Goal: Task Accomplishment & Management: Complete application form

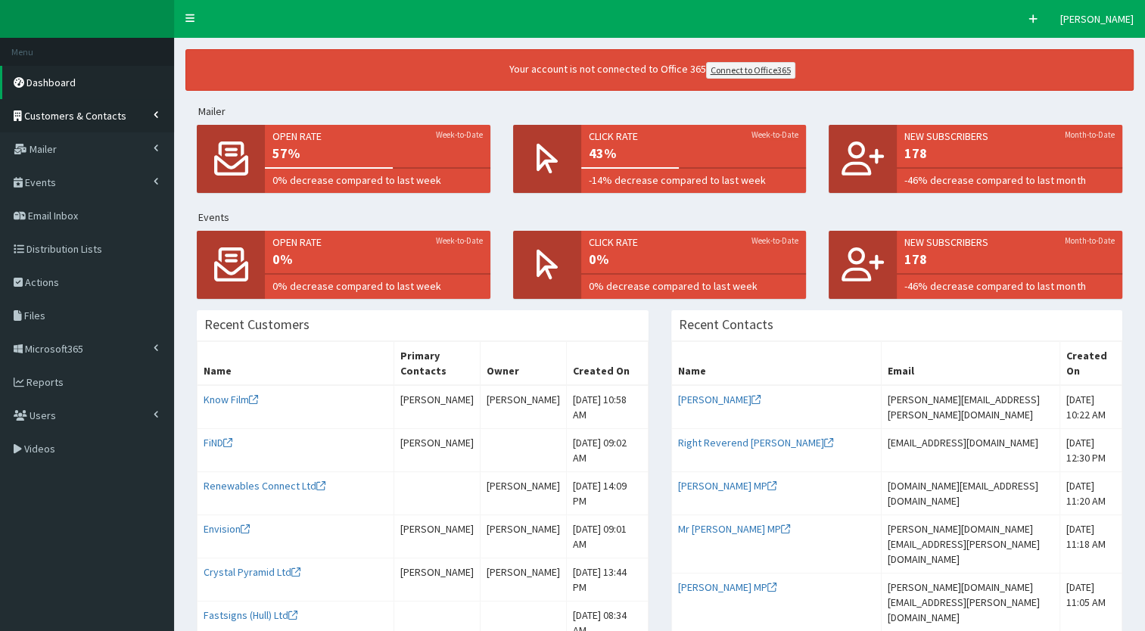
click at [151, 108] on link "Customers & Contacts" at bounding box center [87, 115] width 174 height 33
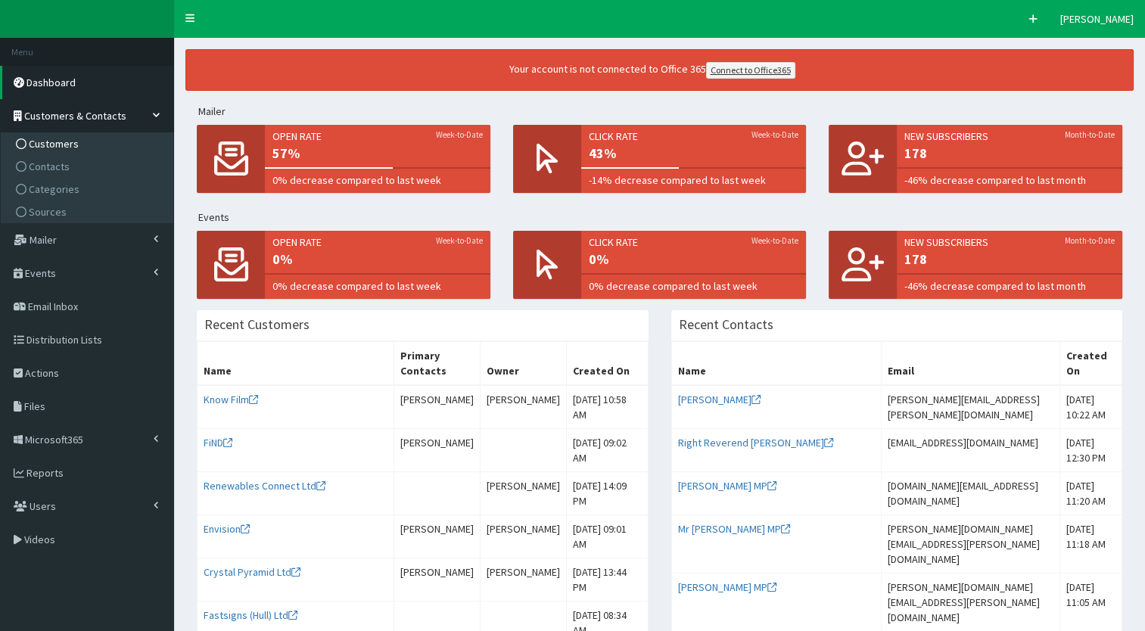
click at [54, 150] on span "Customers" at bounding box center [54, 144] width 50 height 14
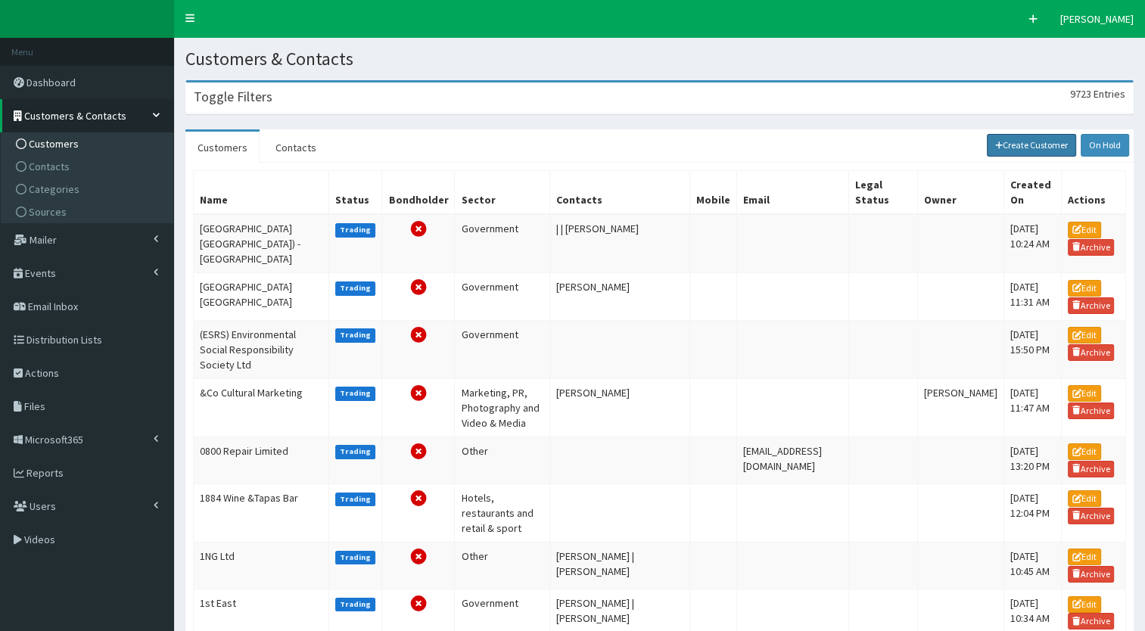
click at [999, 154] on link "Create Customer" at bounding box center [1032, 145] width 90 height 23
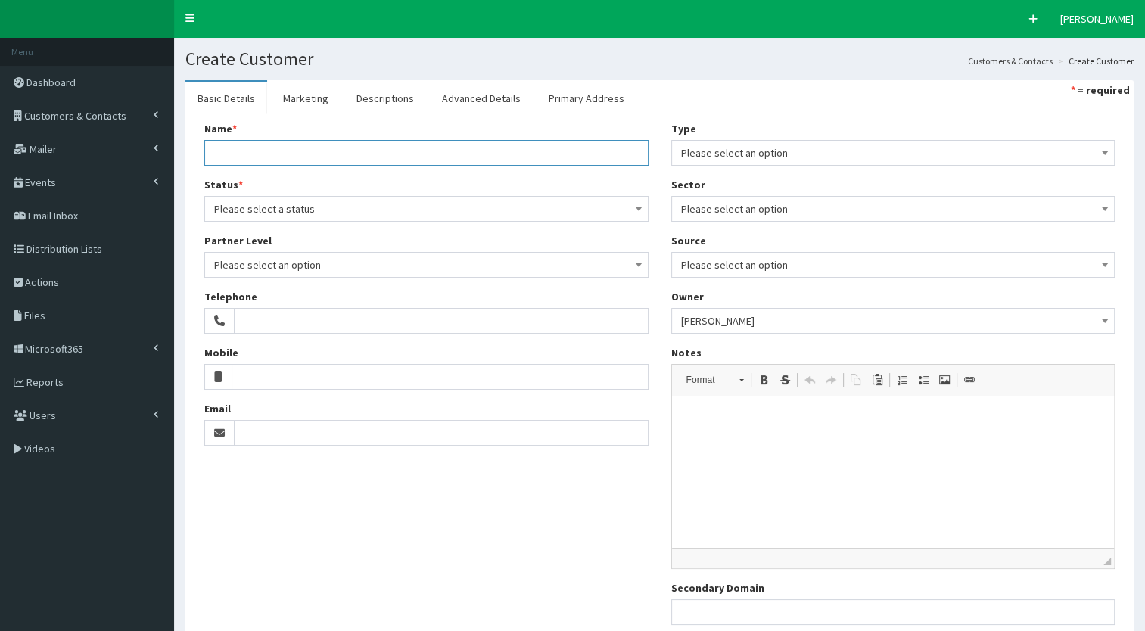
click at [273, 150] on input "Name *" at bounding box center [426, 153] width 444 height 26
click at [136, 120] on link "Customers & Contacts" at bounding box center [87, 115] width 174 height 33
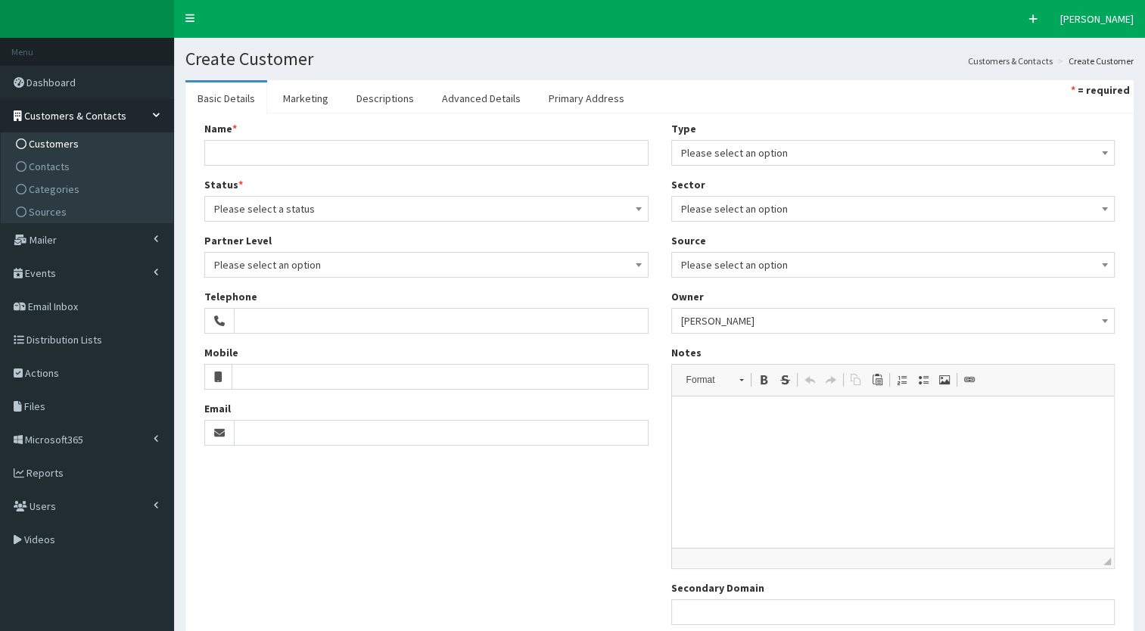
click at [68, 150] on span "Customers" at bounding box center [54, 144] width 50 height 14
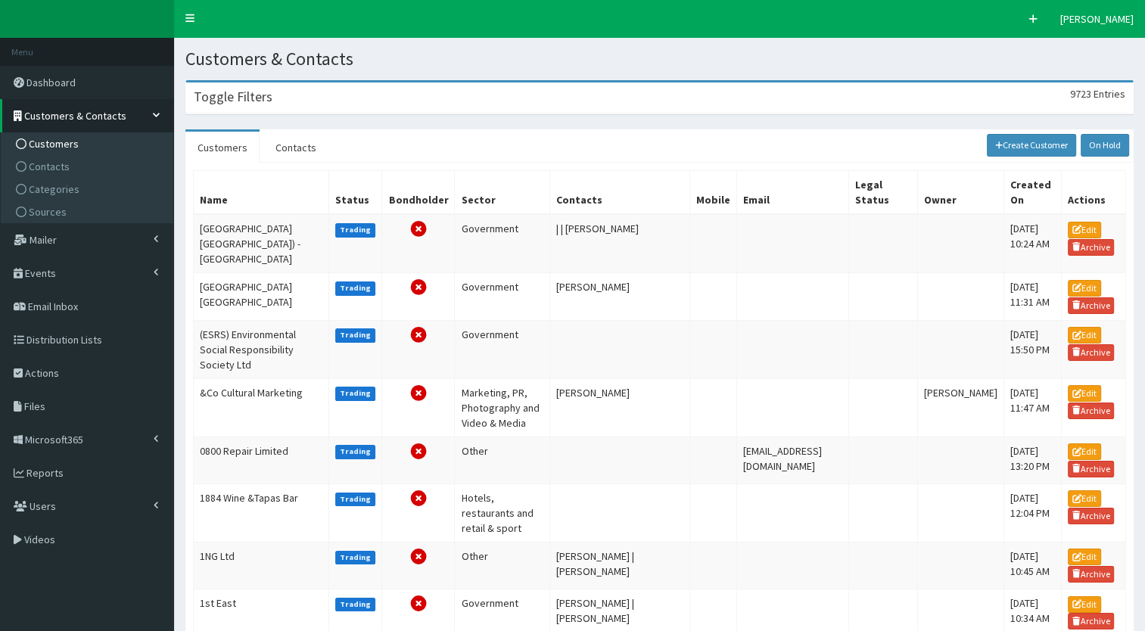
click at [233, 108] on div "Toggle Filters 9723 Entries" at bounding box center [659, 98] width 947 height 31
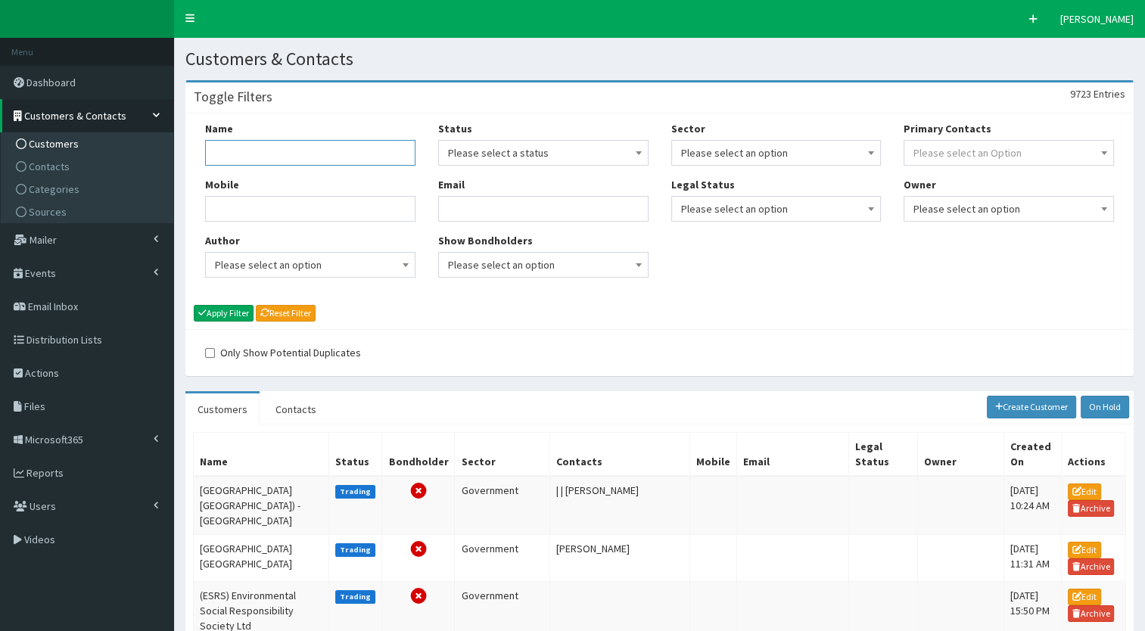
click at [239, 144] on input "Name" at bounding box center [310, 153] width 210 height 26
type input "doza"
click at [235, 317] on button "Apply Filter" at bounding box center [224, 313] width 60 height 17
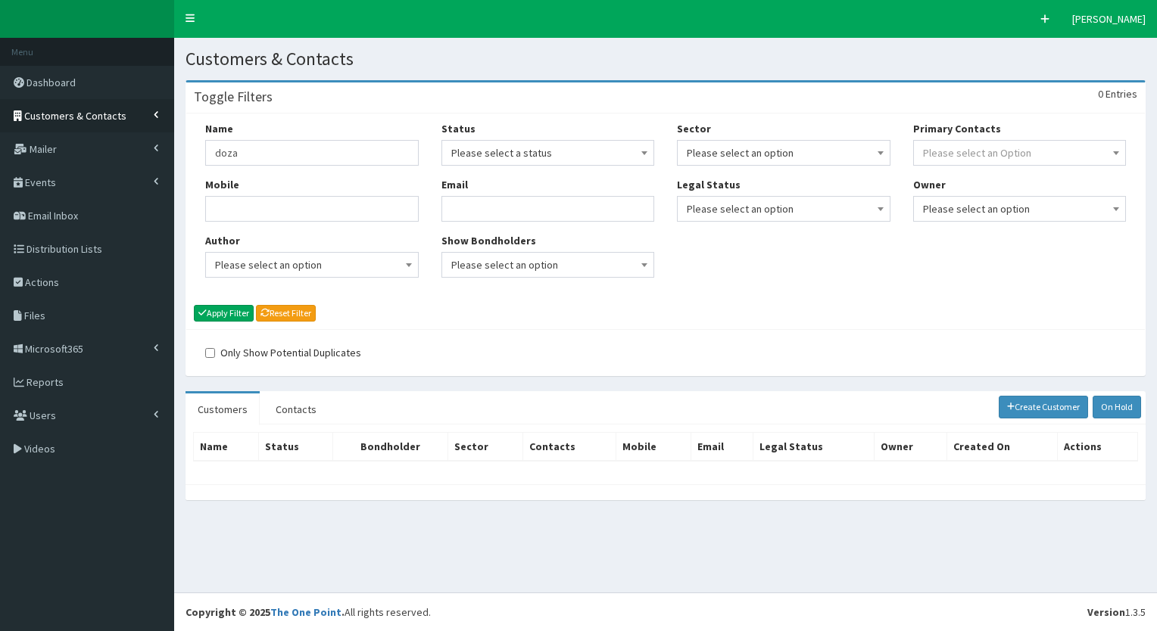
click at [130, 100] on link "Customers & Contacts" at bounding box center [87, 115] width 174 height 33
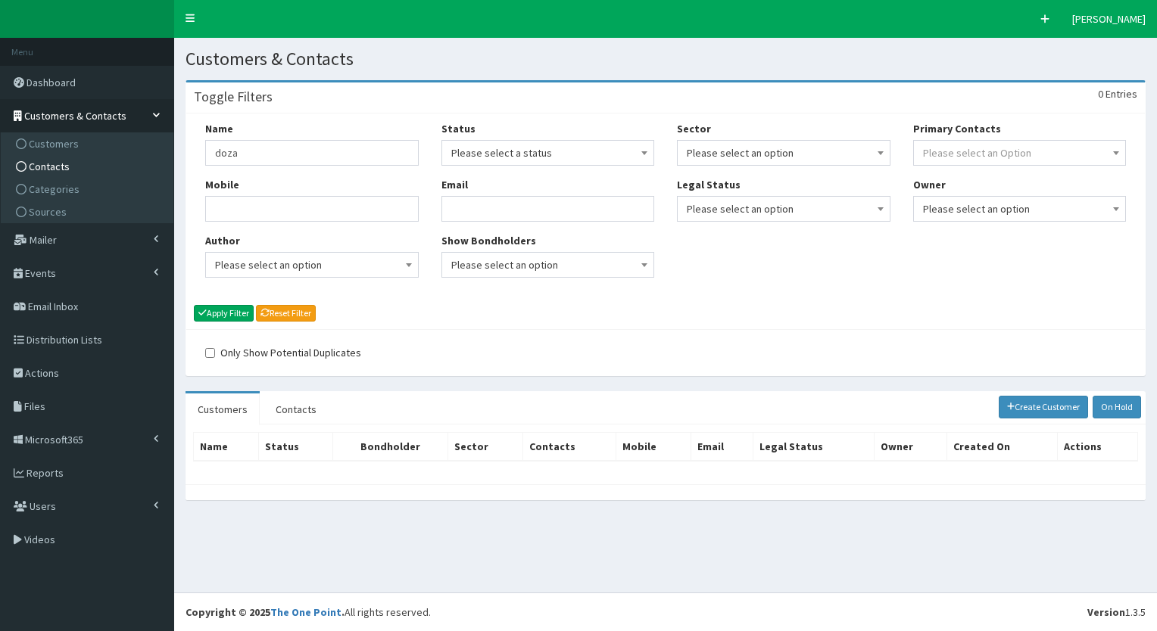
click at [65, 157] on link "Contacts" at bounding box center [89, 166] width 169 height 23
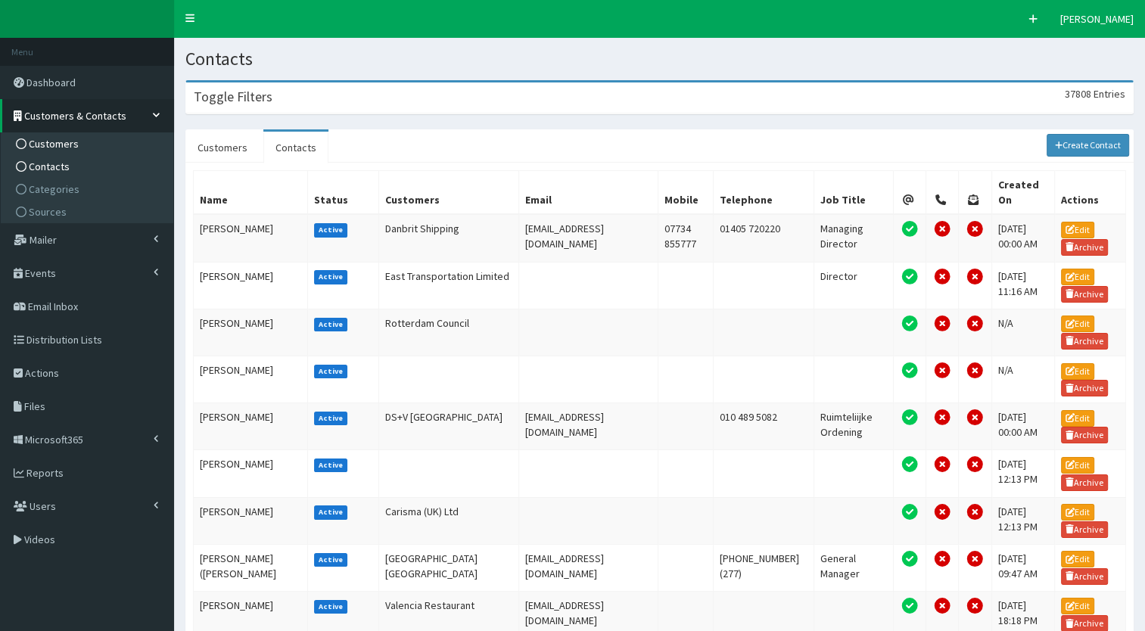
click at [50, 138] on span "Customers" at bounding box center [54, 144] width 50 height 14
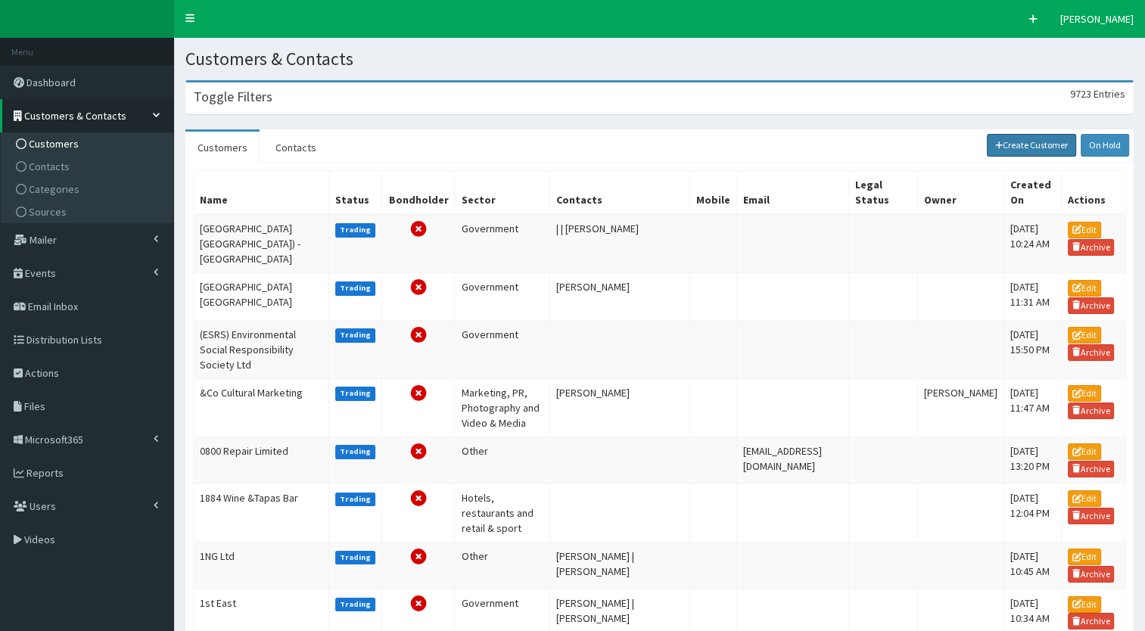
click at [1015, 147] on link "Create Customer" at bounding box center [1032, 145] width 90 height 23
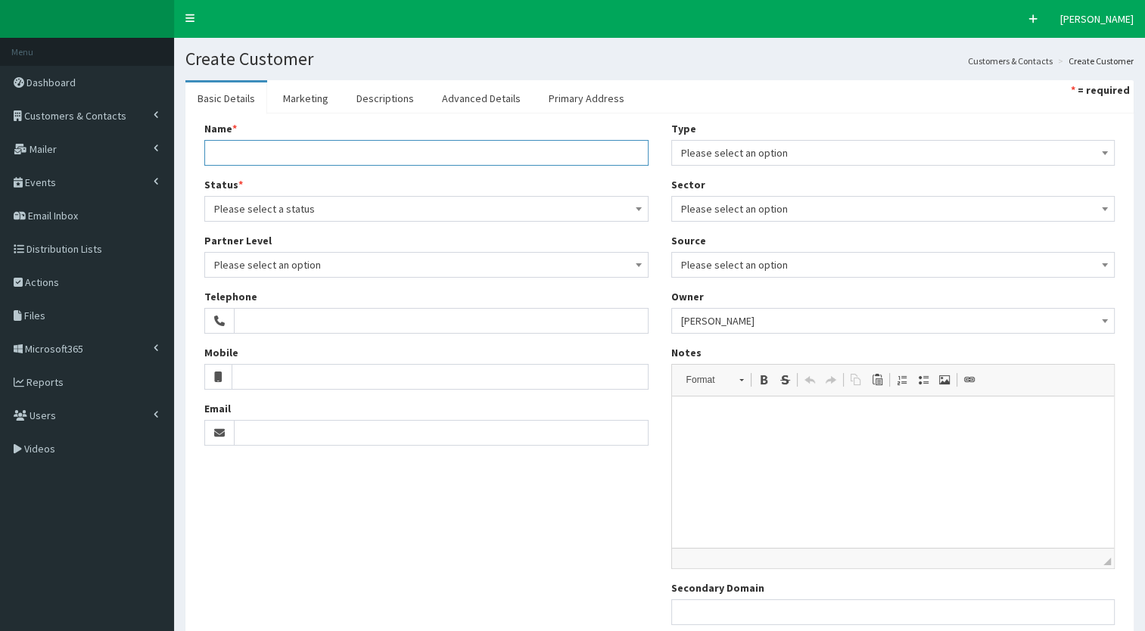
click at [335, 150] on input "Name *" at bounding box center [426, 153] width 444 height 26
click at [242, 151] on input "Name *" at bounding box center [426, 153] width 444 height 26
paste input "Doza Consulting"
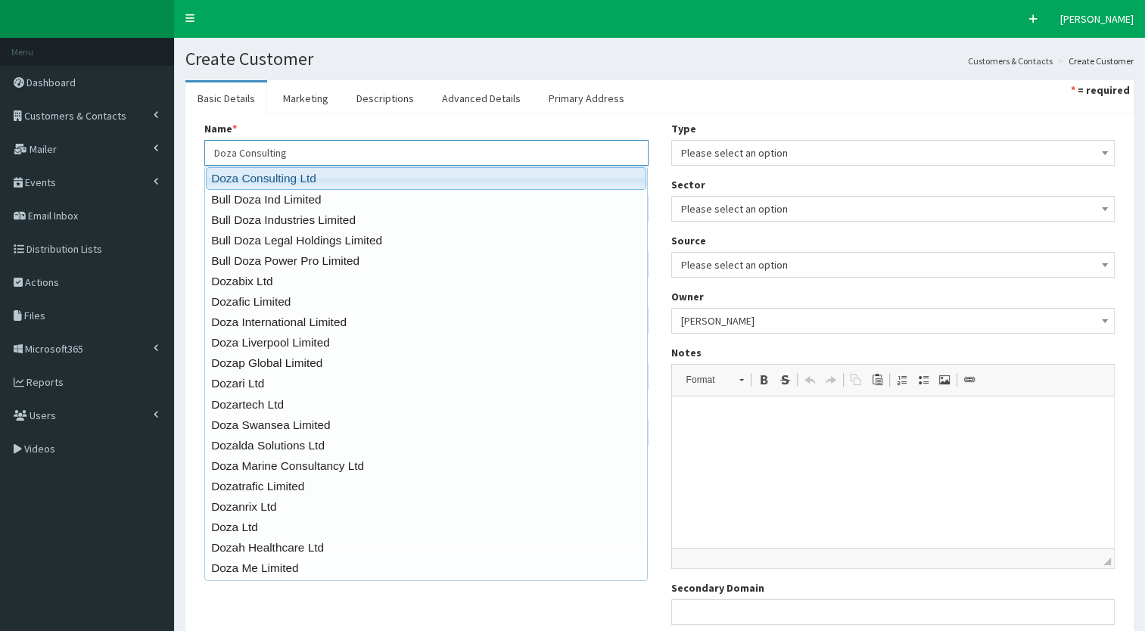
click at [220, 174] on link "Doza Consulting Ltd" at bounding box center [426, 178] width 441 height 22
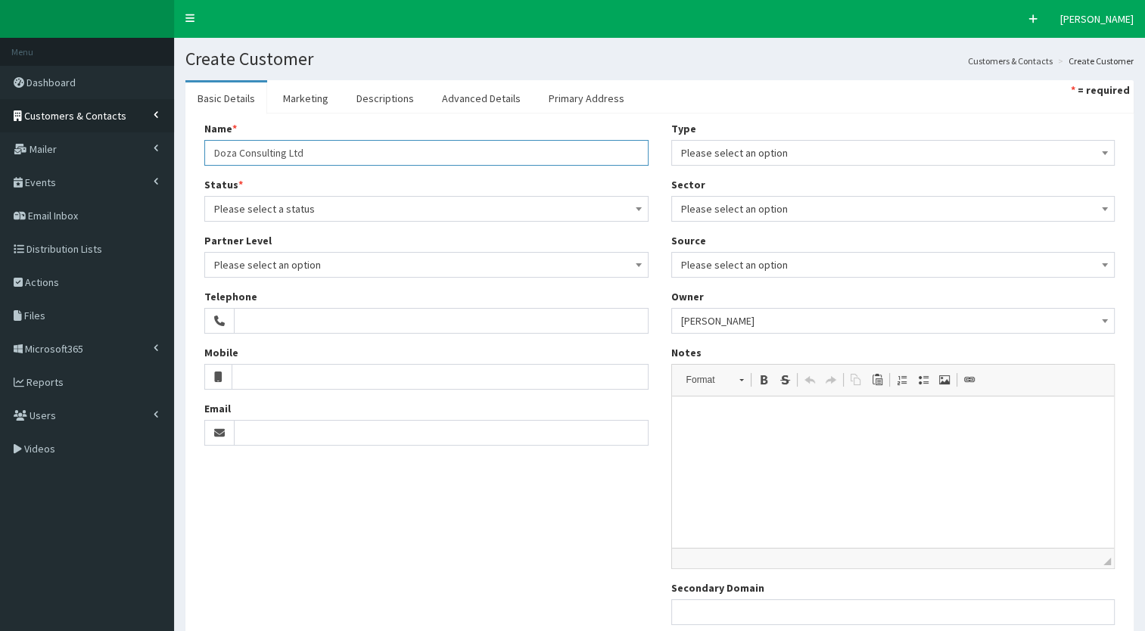
type input "Doza Consulting Ltd"
click at [121, 126] on link "Customers & Contacts" at bounding box center [87, 115] width 174 height 33
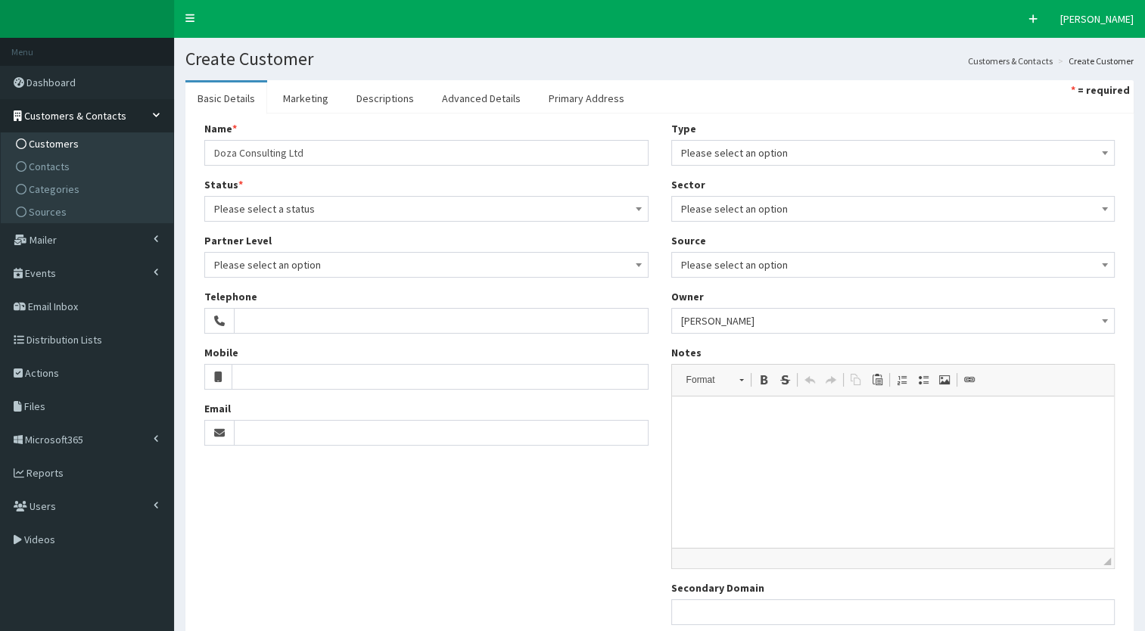
click at [55, 153] on link "Customers" at bounding box center [89, 143] width 169 height 23
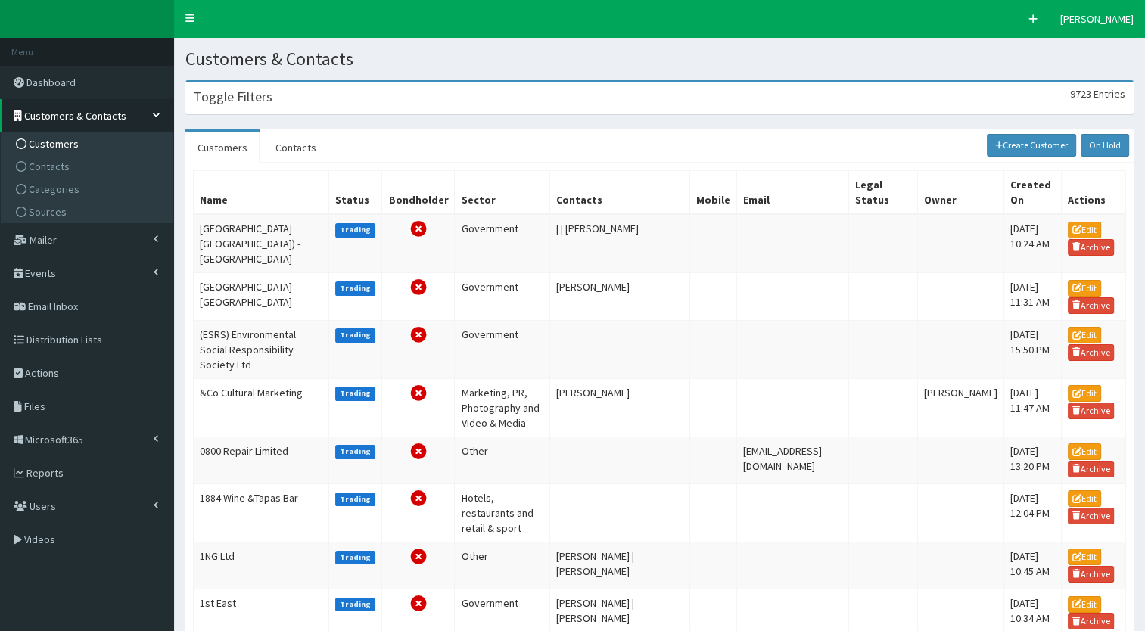
click at [254, 111] on div "Toggle Filters 9723 Entries" at bounding box center [659, 98] width 947 height 31
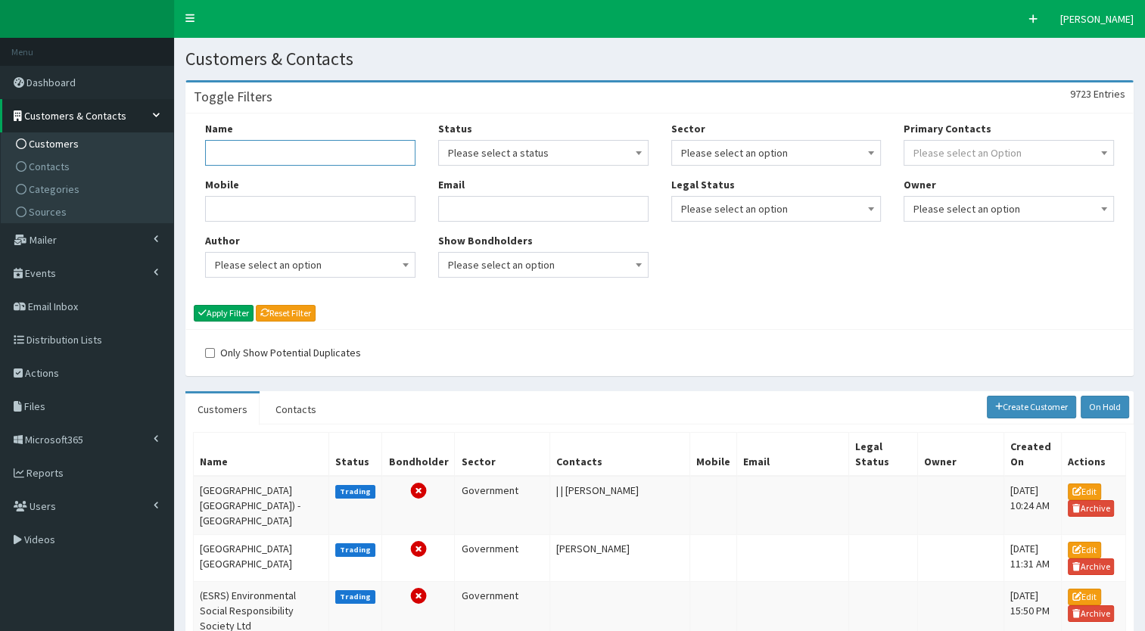
click at [248, 161] on input "Name" at bounding box center [310, 153] width 210 height 26
type input "f"
type input "o"
type input "doza consulting"
click at [213, 307] on button "Apply Filter" at bounding box center [224, 313] width 60 height 17
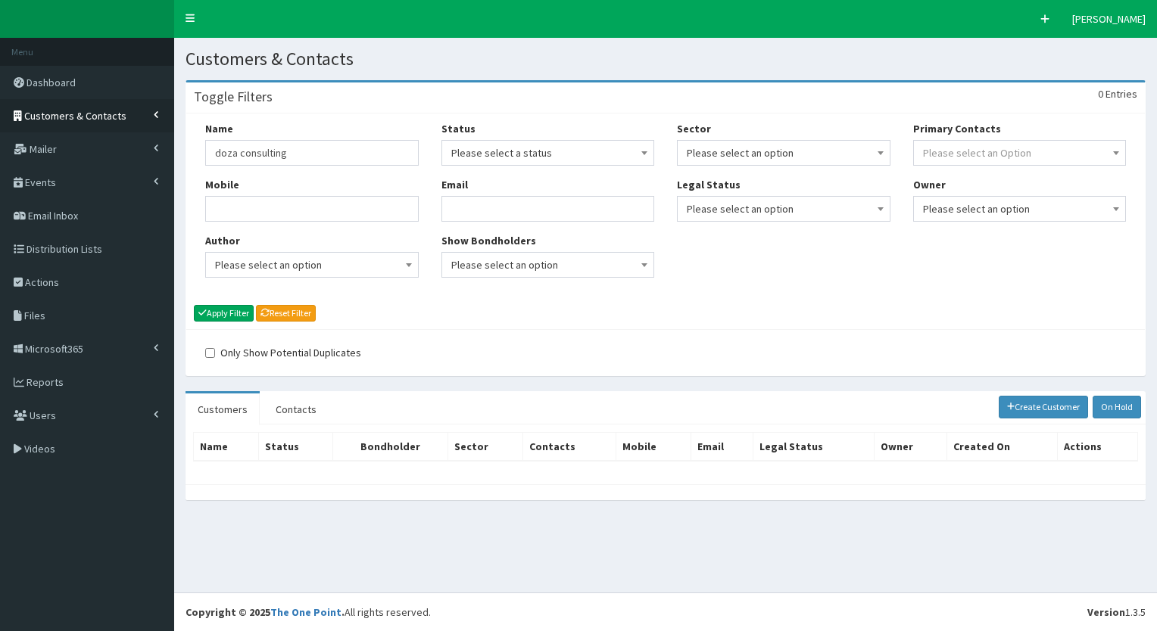
click at [132, 120] on link "Customers & Contacts" at bounding box center [87, 115] width 174 height 33
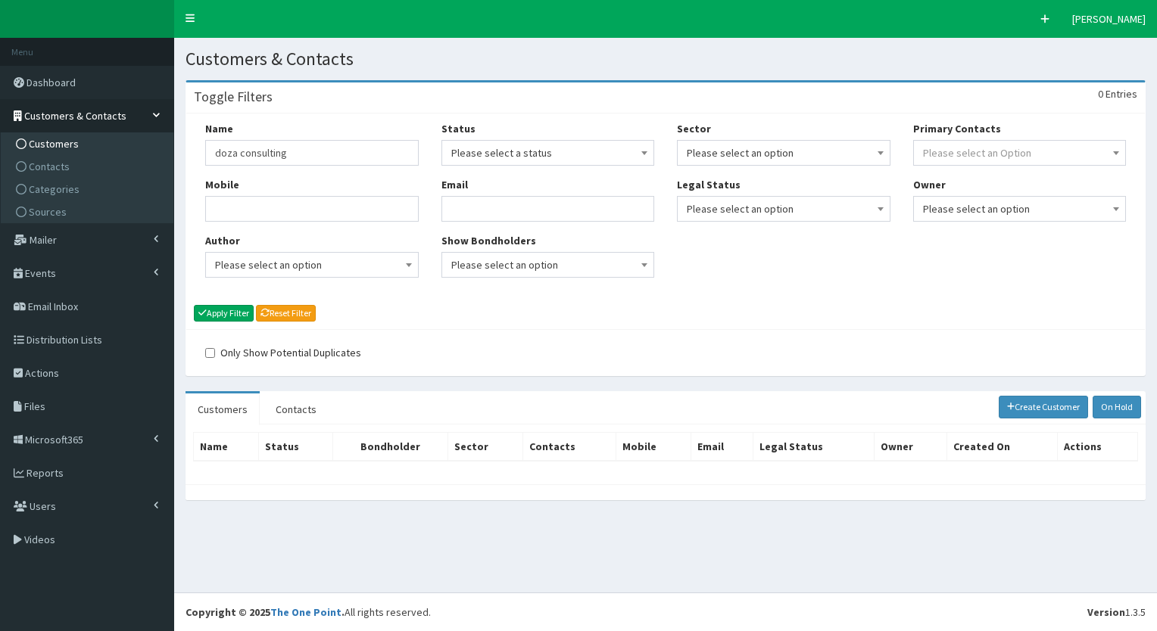
click at [65, 139] on span "Customers" at bounding box center [54, 144] width 50 height 14
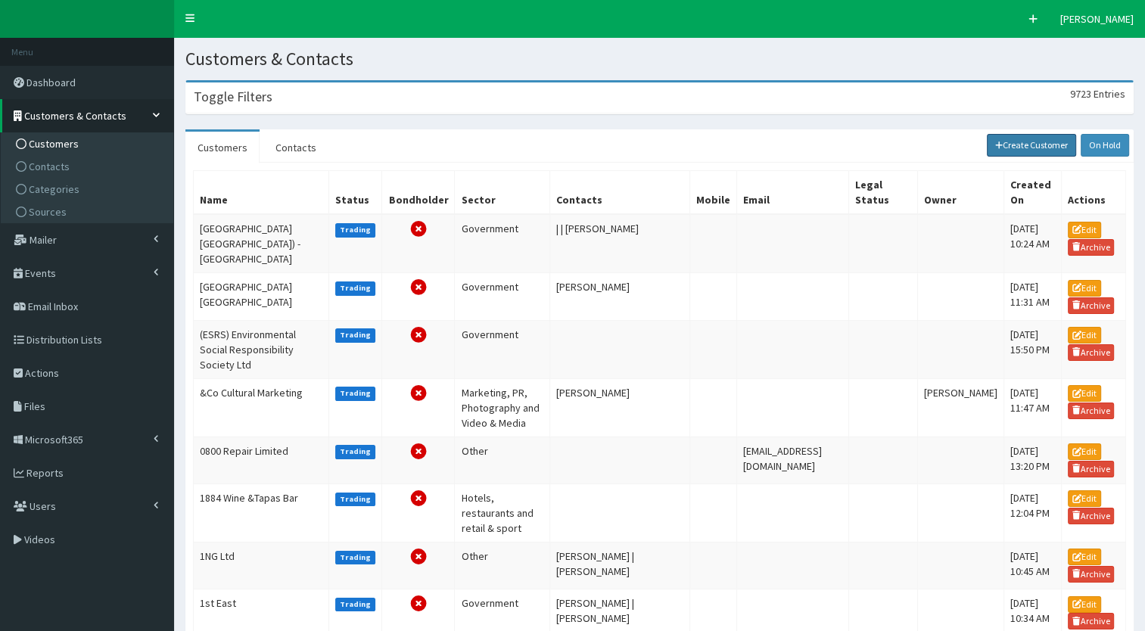
click at [1021, 155] on link "Create Customer" at bounding box center [1032, 145] width 90 height 23
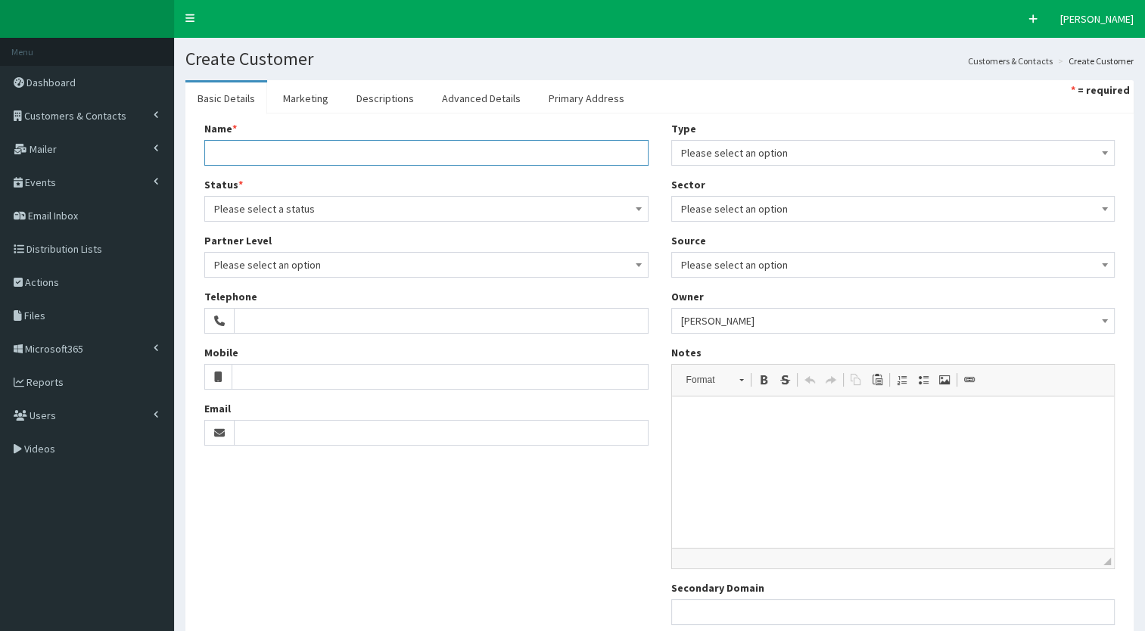
click at [329, 148] on input "Name *" at bounding box center [426, 153] width 444 height 26
type input "Z"
click at [187, 175] on div "Name * 20 results are available, use up and down arrow keys to navigate. Doza C…" at bounding box center [659, 379] width 949 height 531
click at [331, 158] on input "Doza Consulting" at bounding box center [426, 153] width 444 height 26
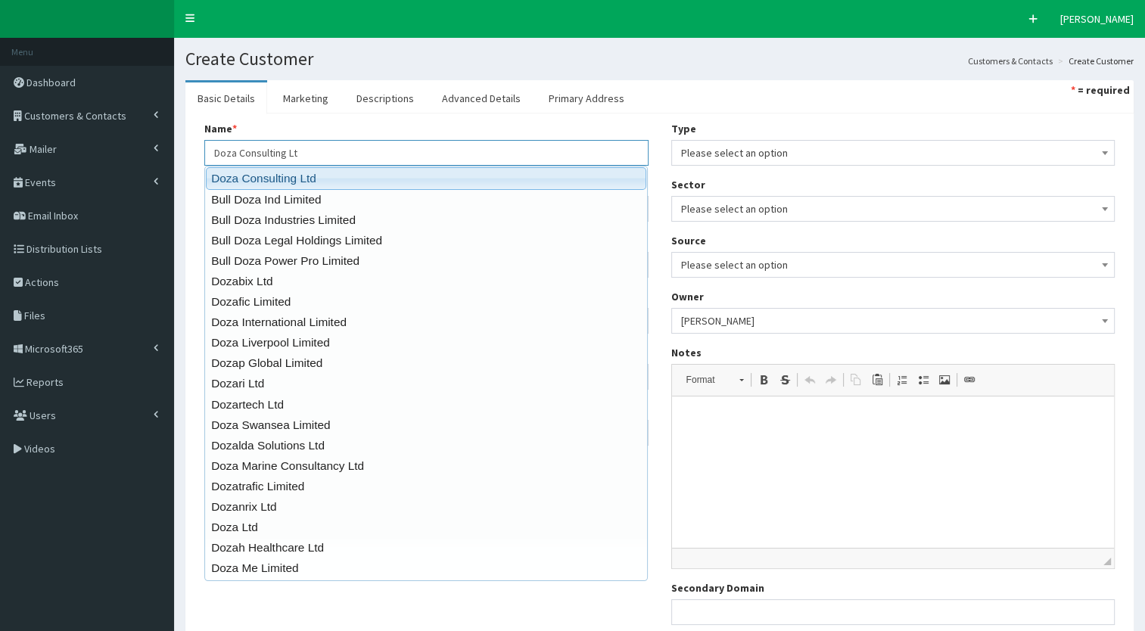
click at [323, 176] on link "Doza Consulting Ltd" at bounding box center [426, 178] width 441 height 22
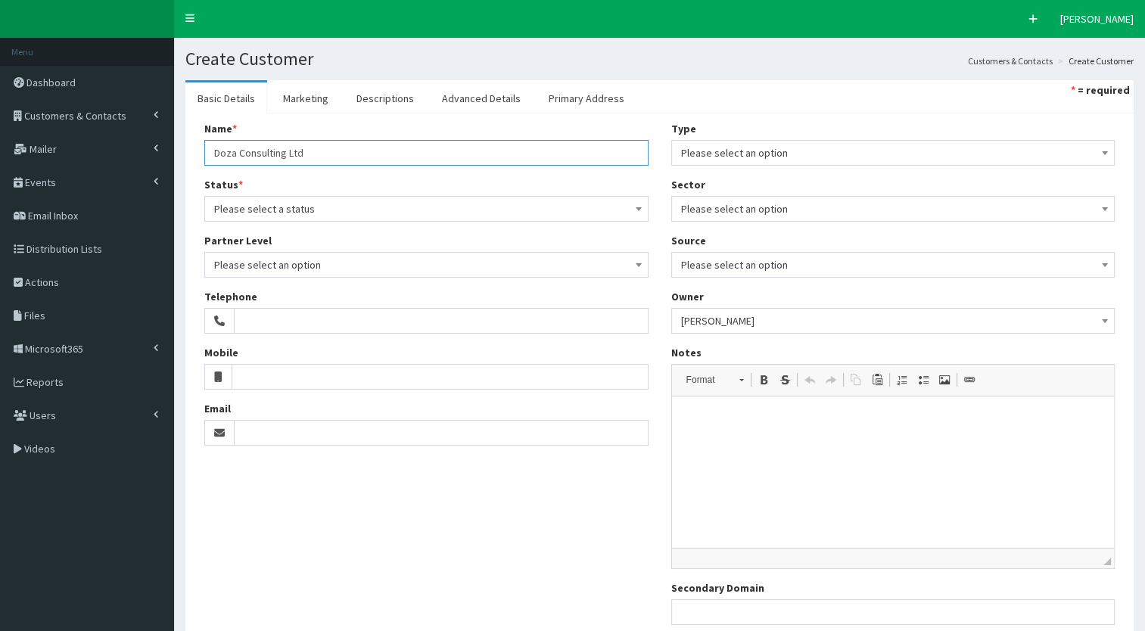
type input "Doza Consulting Ltd"
click at [337, 214] on span "Please select a status" at bounding box center [426, 208] width 425 height 21
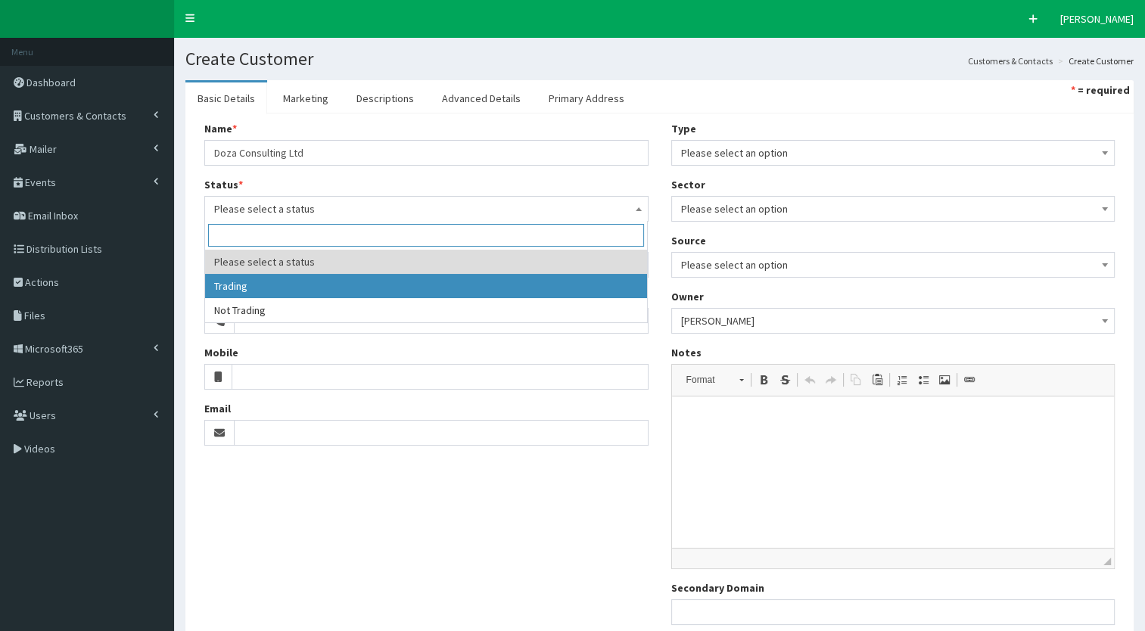
select select "1"
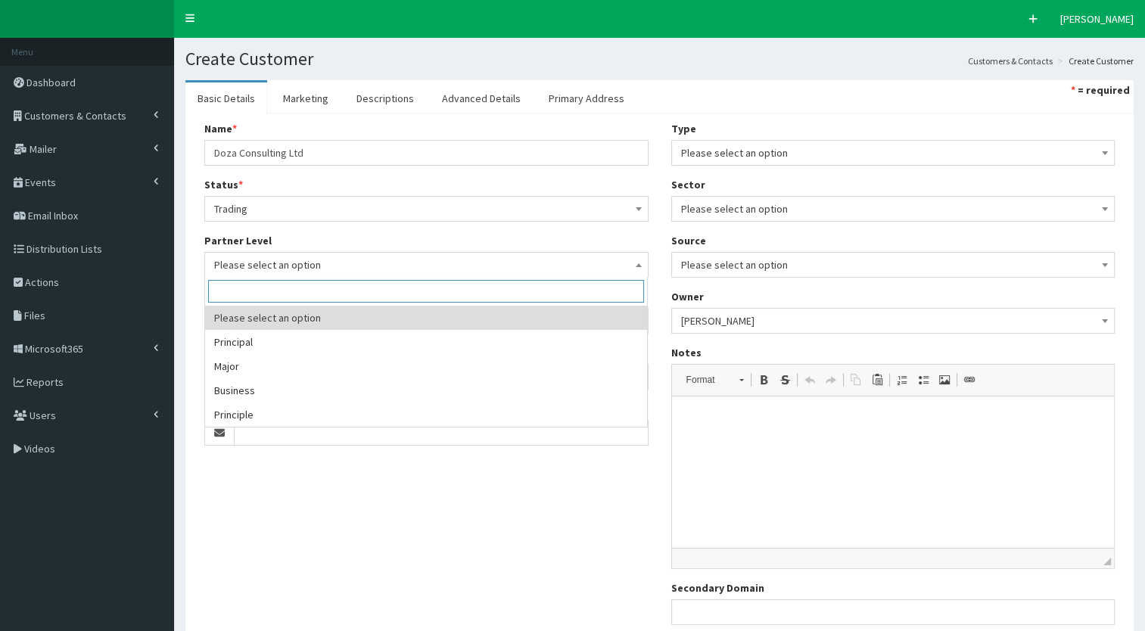
click at [260, 254] on span "Please select an option" at bounding box center [426, 264] width 425 height 21
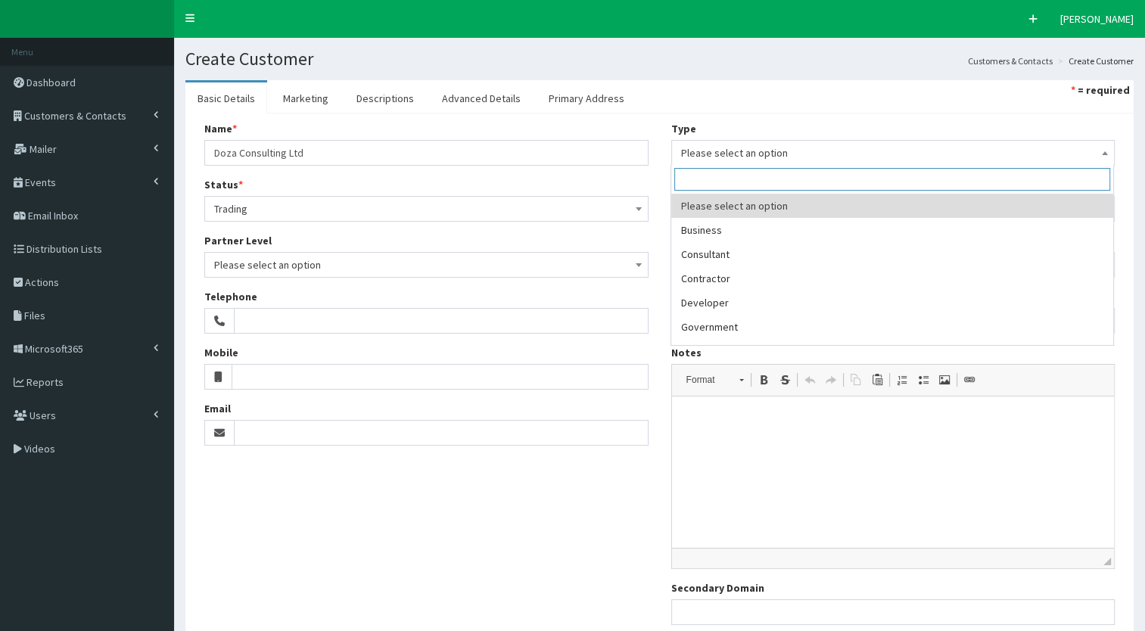
click at [703, 159] on span "Please select an option" at bounding box center [893, 152] width 425 height 21
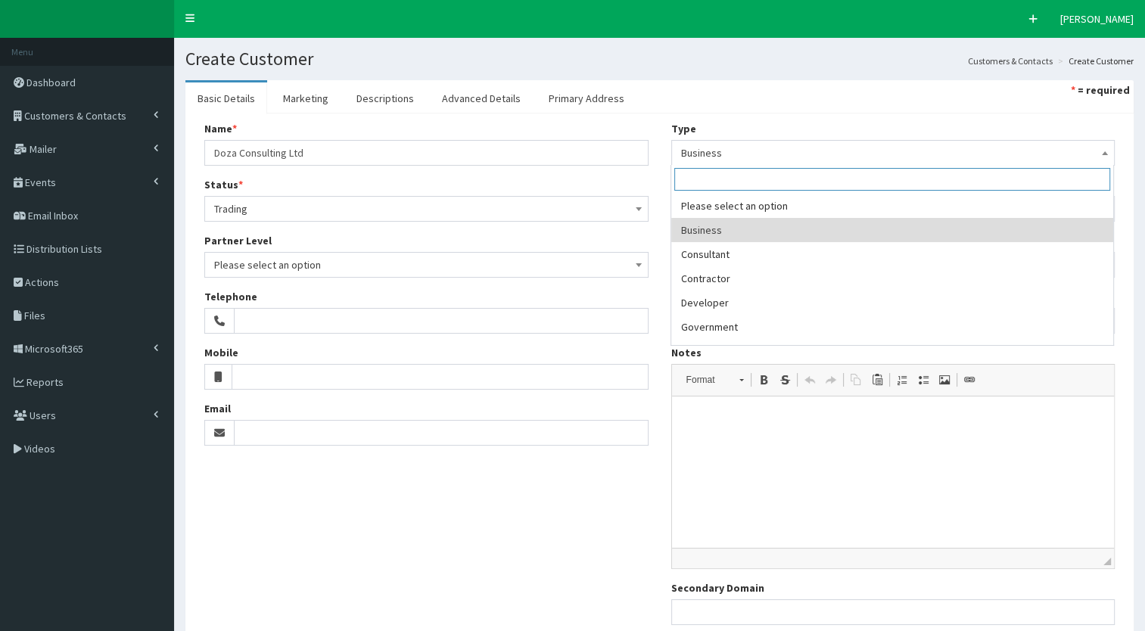
click at [700, 143] on span "Business" at bounding box center [893, 152] width 425 height 21
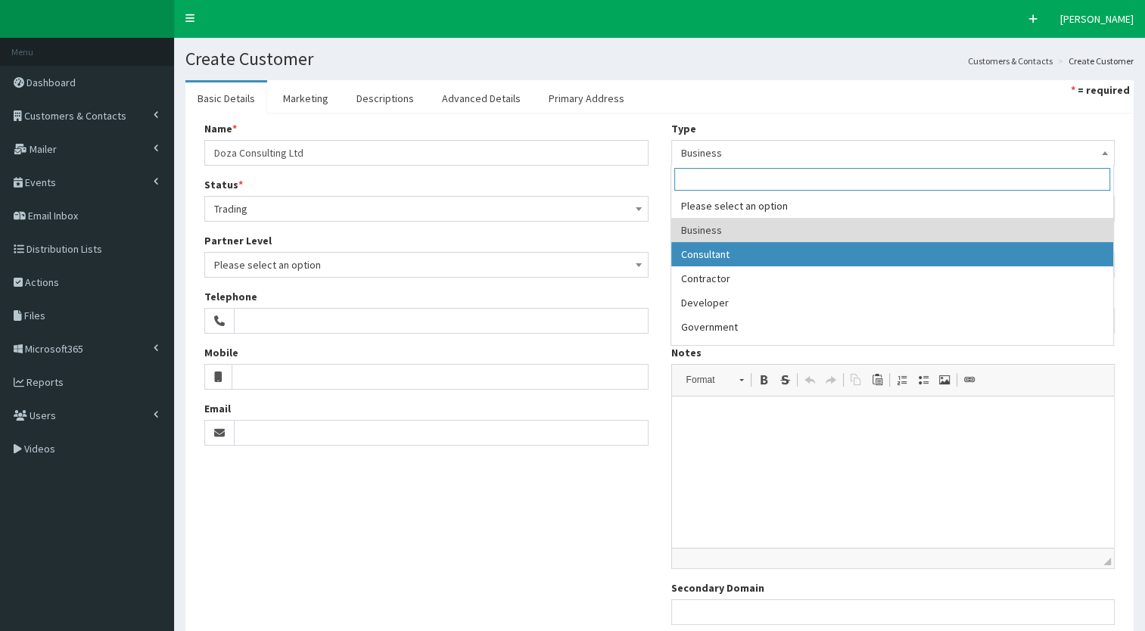
select select "2"
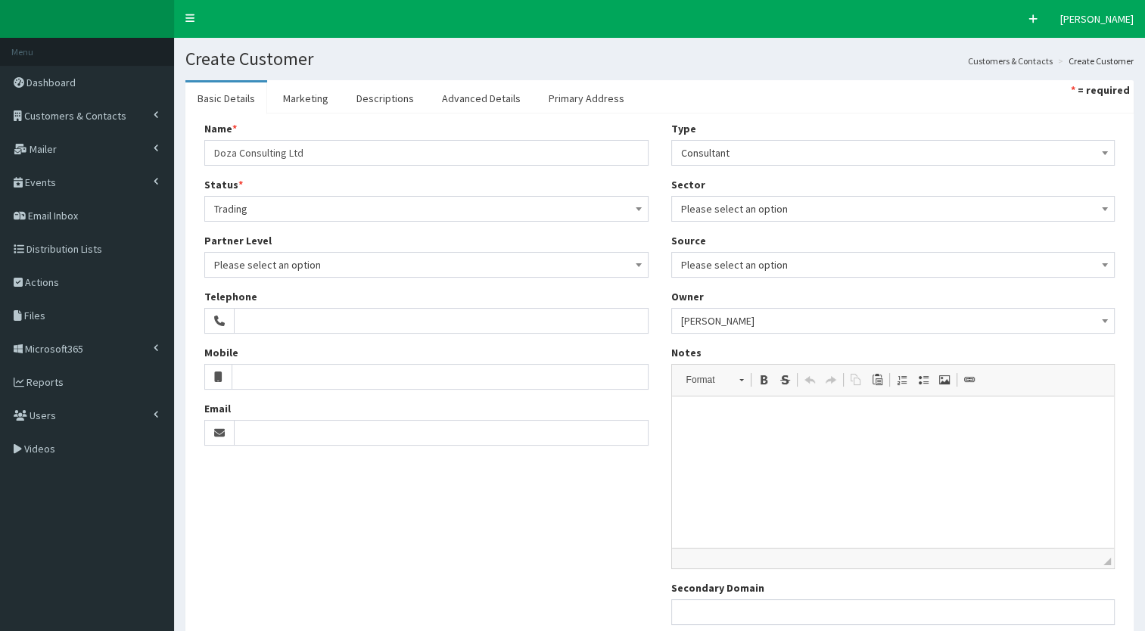
click at [693, 198] on span "Please select an option" at bounding box center [893, 208] width 425 height 21
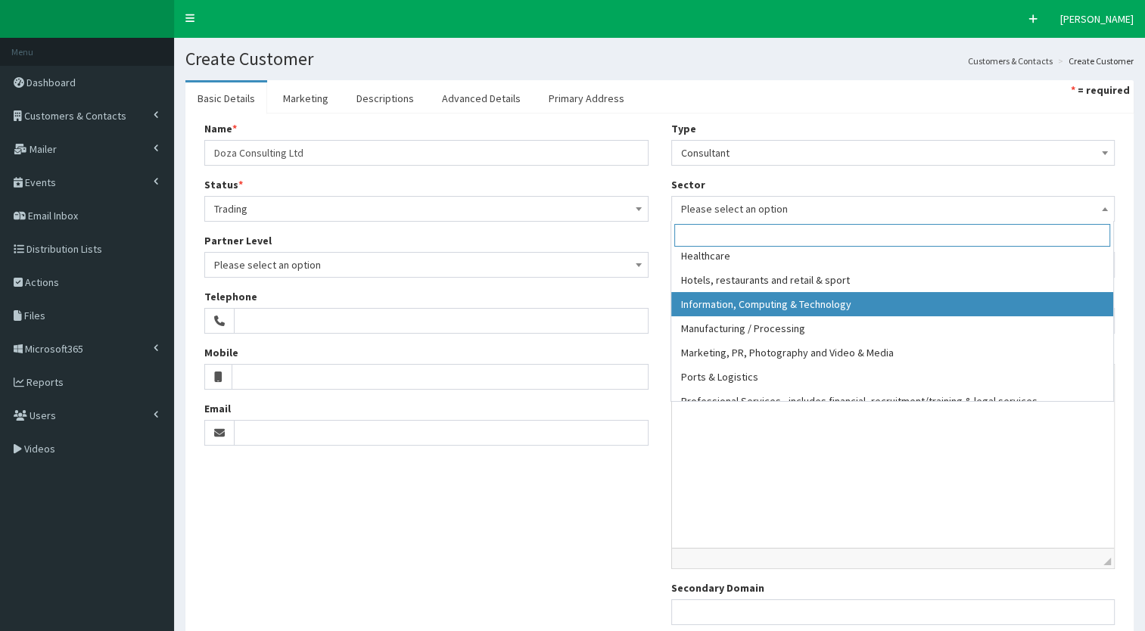
scroll to position [200, 0]
select select "10"
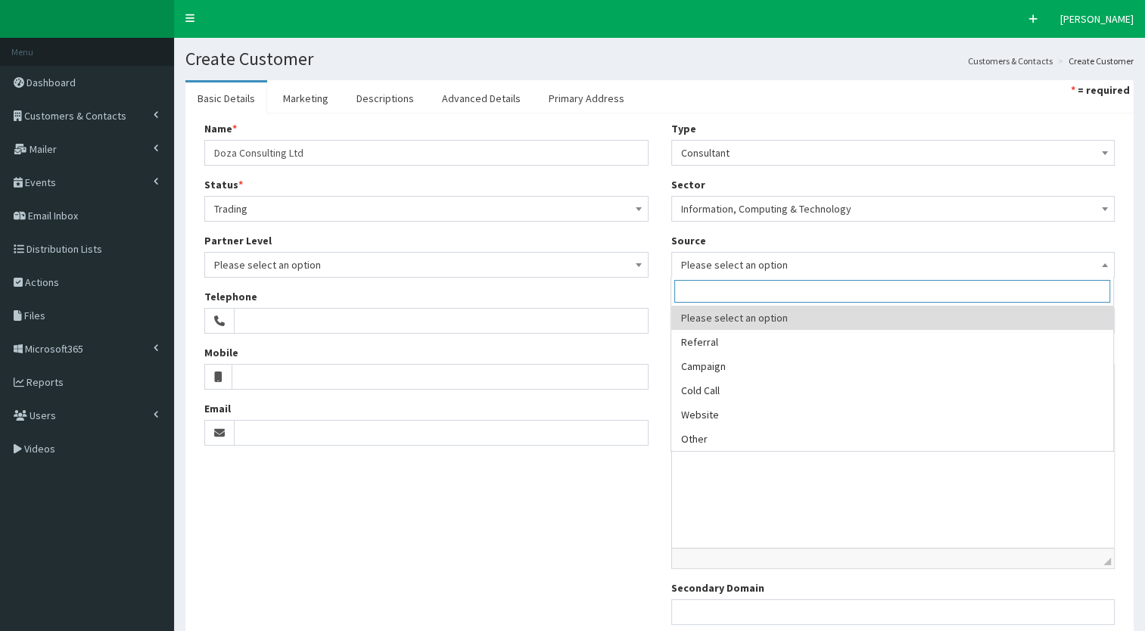
click at [693, 265] on span "Please select an option" at bounding box center [893, 264] width 425 height 21
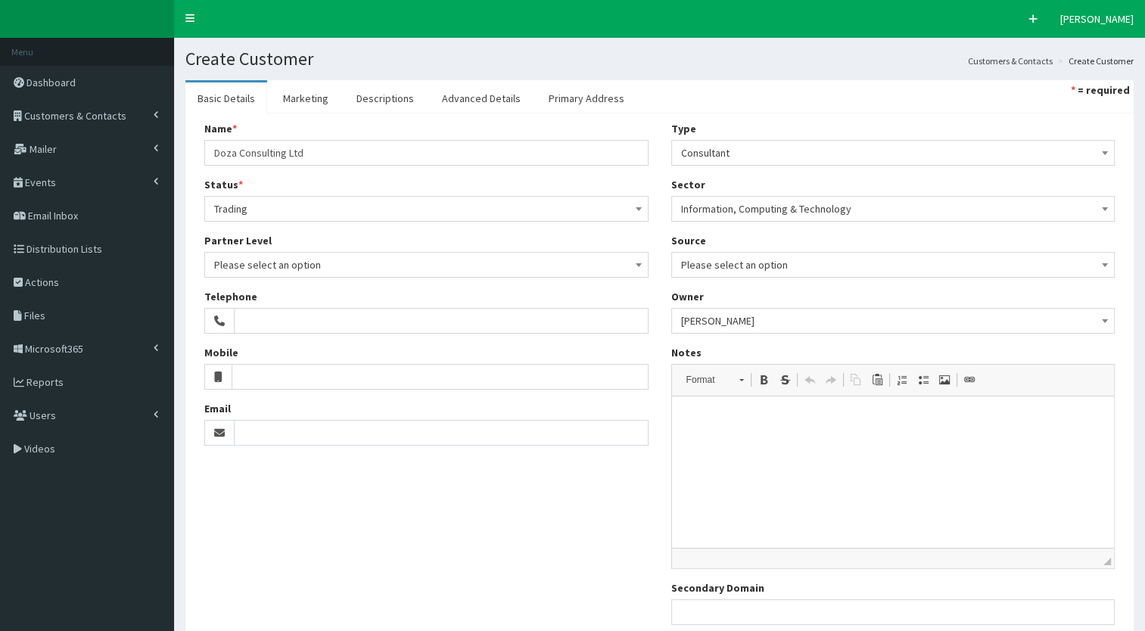
click at [664, 286] on div "Type Please select an option Business Consultant Contractor Developer Governmen…" at bounding box center [893, 379] width 467 height 516
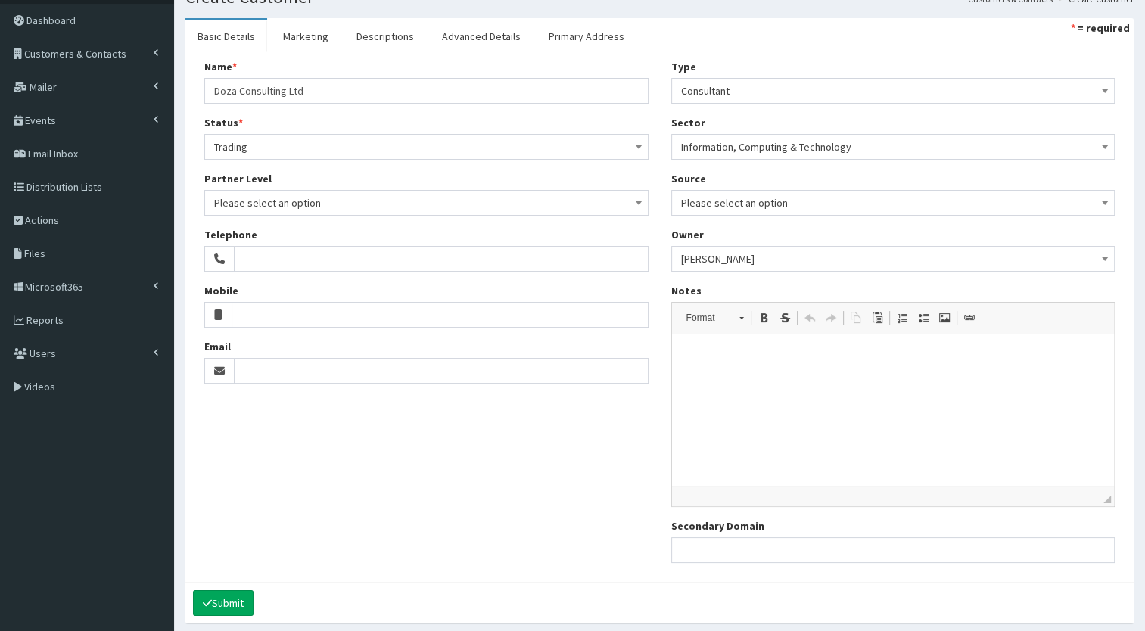
scroll to position [61, 0]
click at [270, 381] on input "Email" at bounding box center [441, 373] width 415 height 26
paste input "hello@doza.consulting"
type input "hello@doza.consulting"
click at [380, 446] on div "Name * 20 results are available, use up and down arrow keys to navigate. Doza C…" at bounding box center [659, 319] width 933 height 516
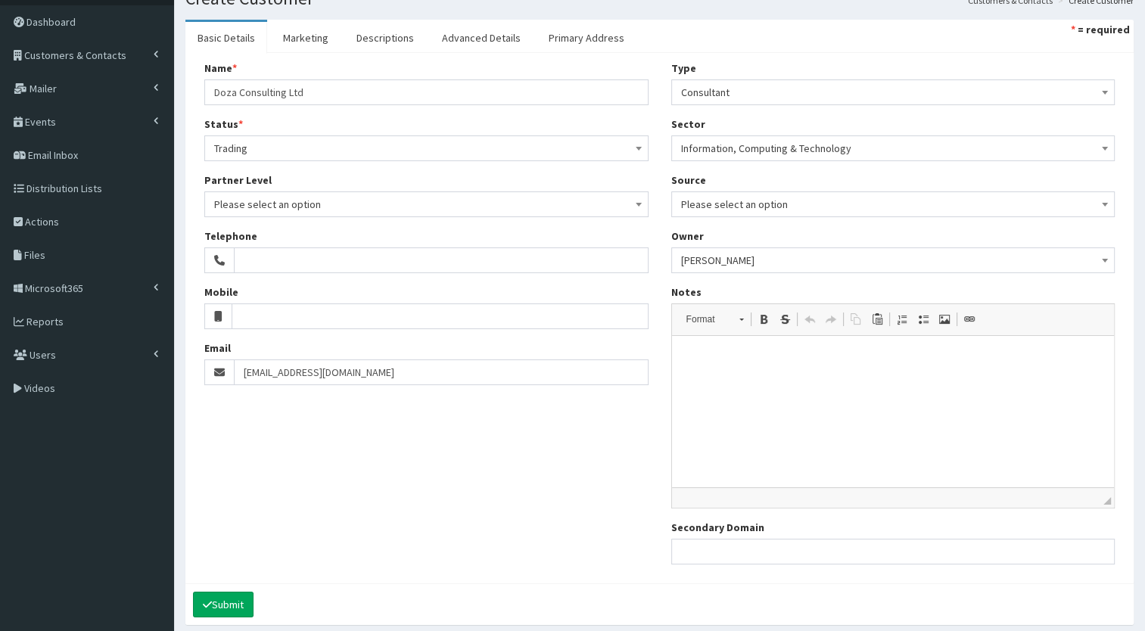
scroll to position [45, 0]
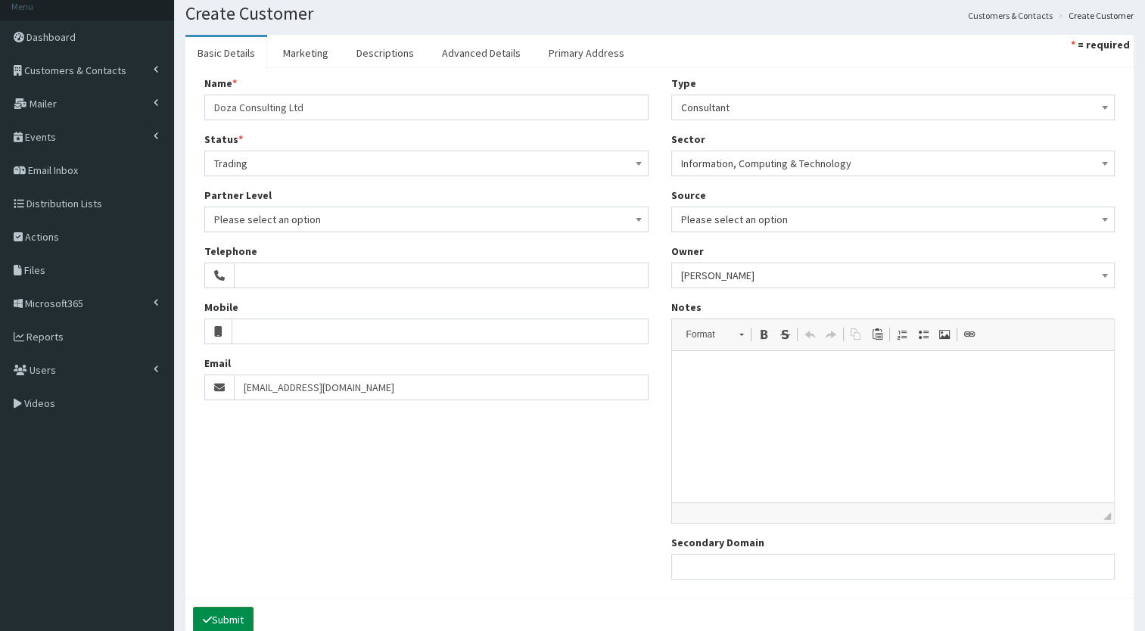
click at [226, 622] on button "Submit" at bounding box center [223, 620] width 61 height 26
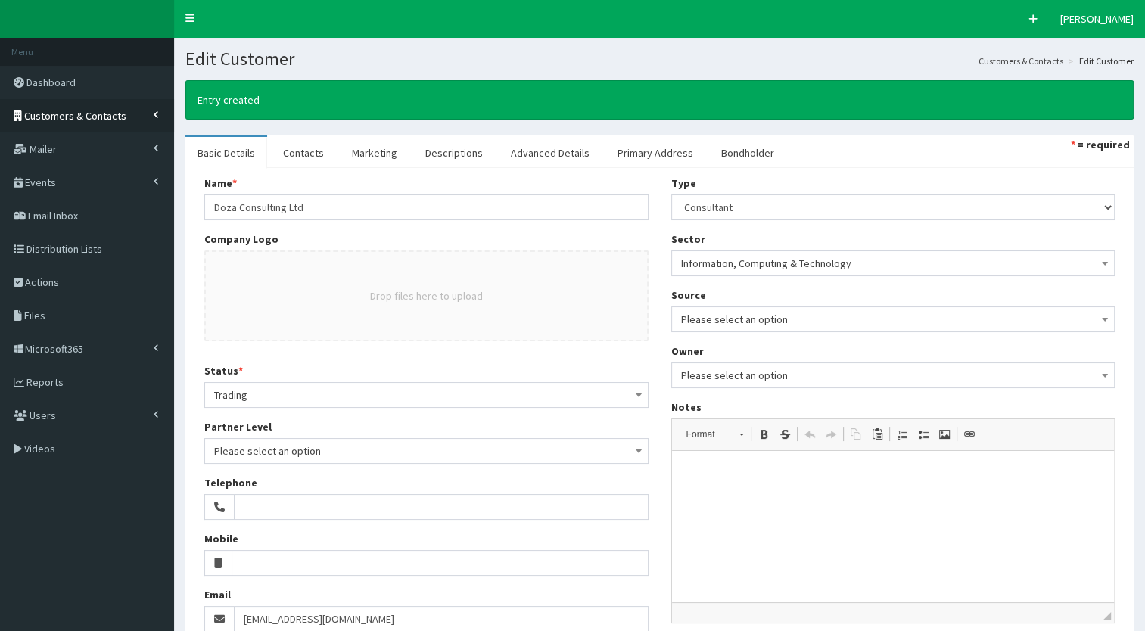
click at [162, 116] on span at bounding box center [160, 115] width 13 height 8
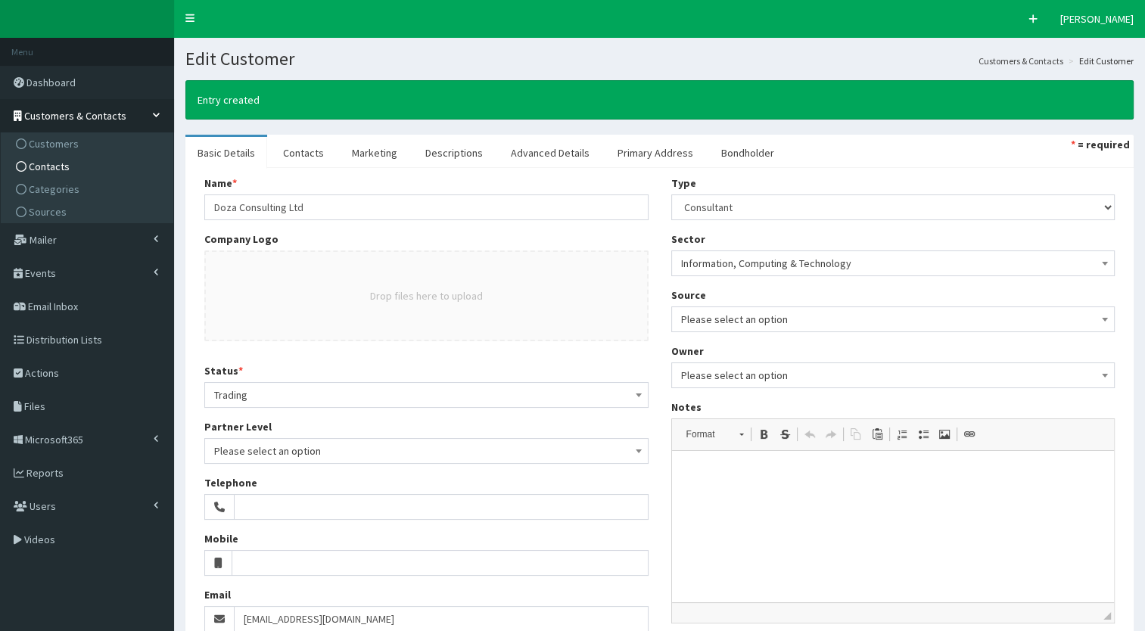
click at [82, 165] on link "Contacts" at bounding box center [89, 166] width 169 height 23
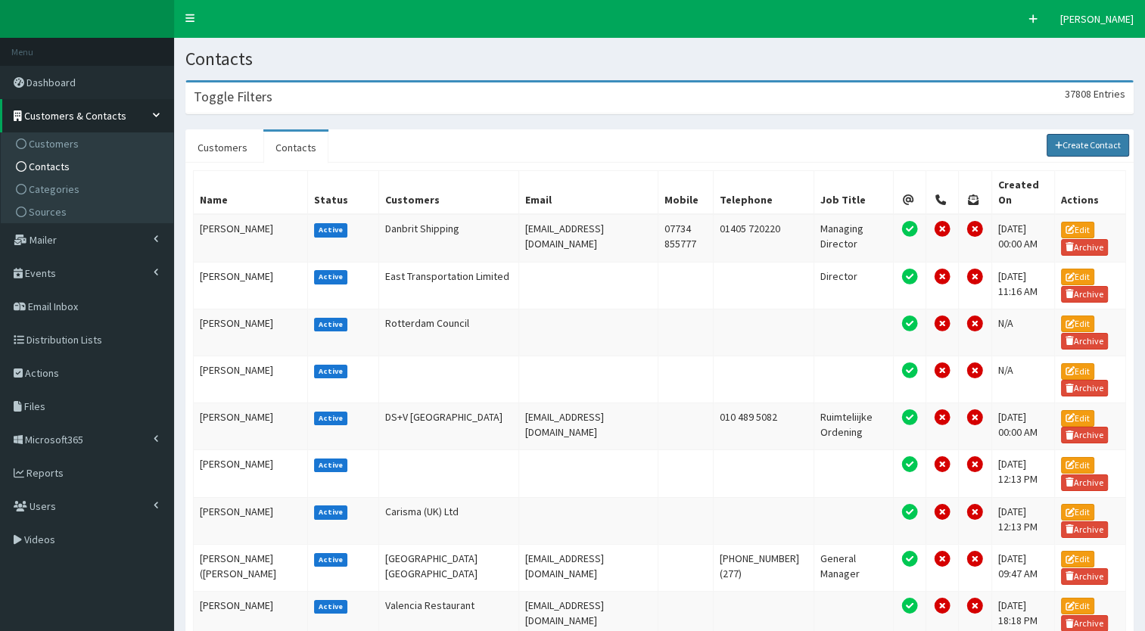
click at [1058, 152] on link "Create Contact" at bounding box center [1088, 145] width 83 height 23
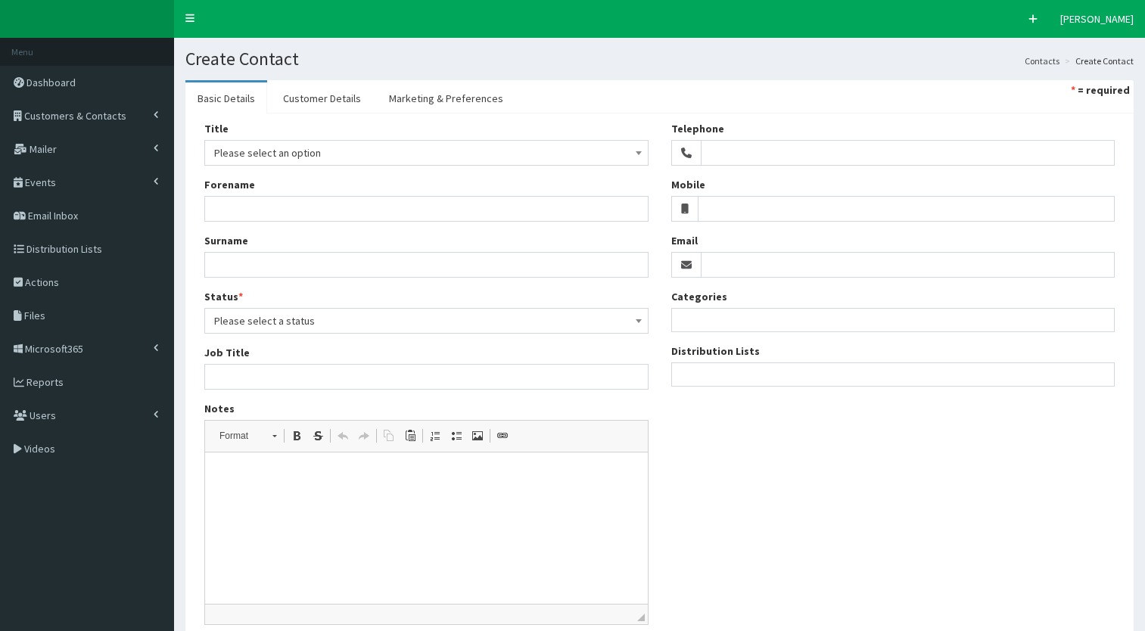
select select
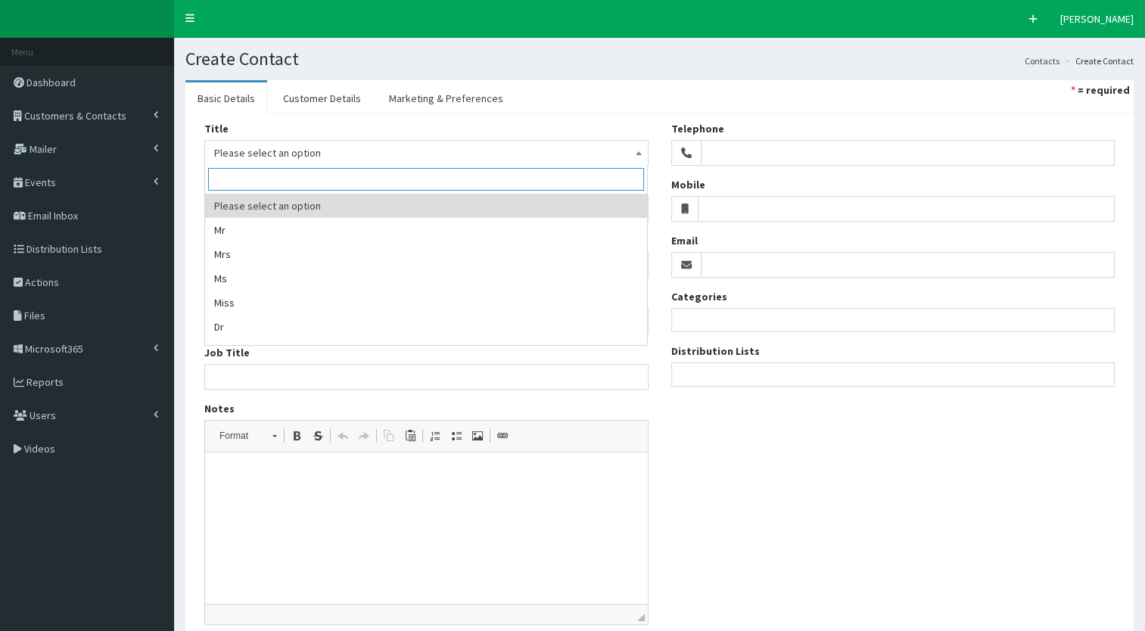
click at [295, 162] on span "Please select an option" at bounding box center [426, 152] width 425 height 21
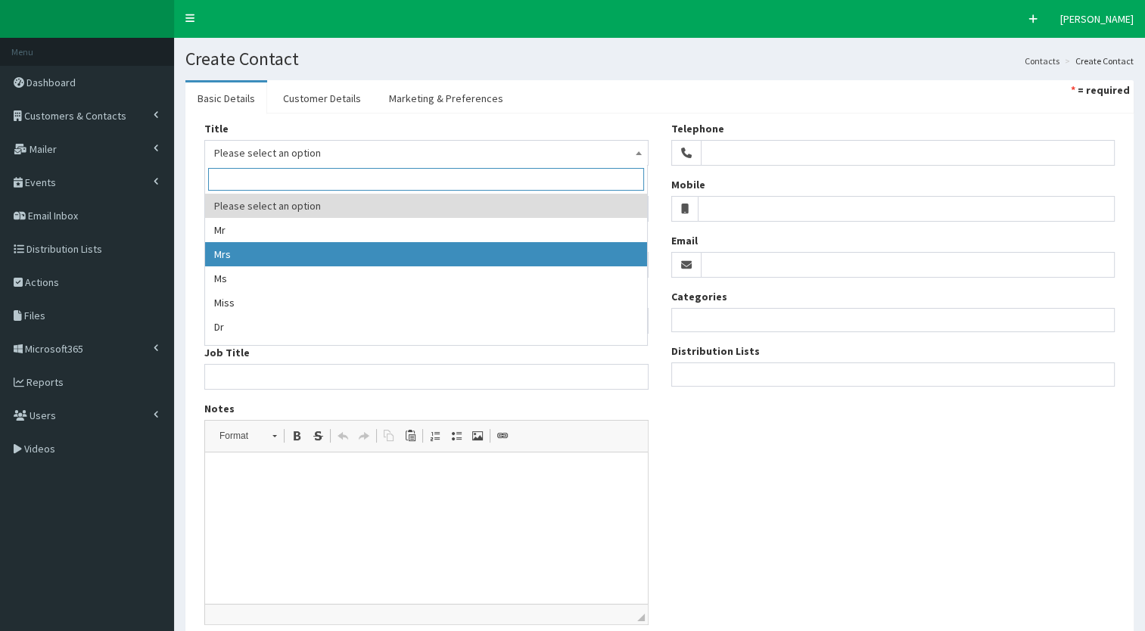
select select "2"
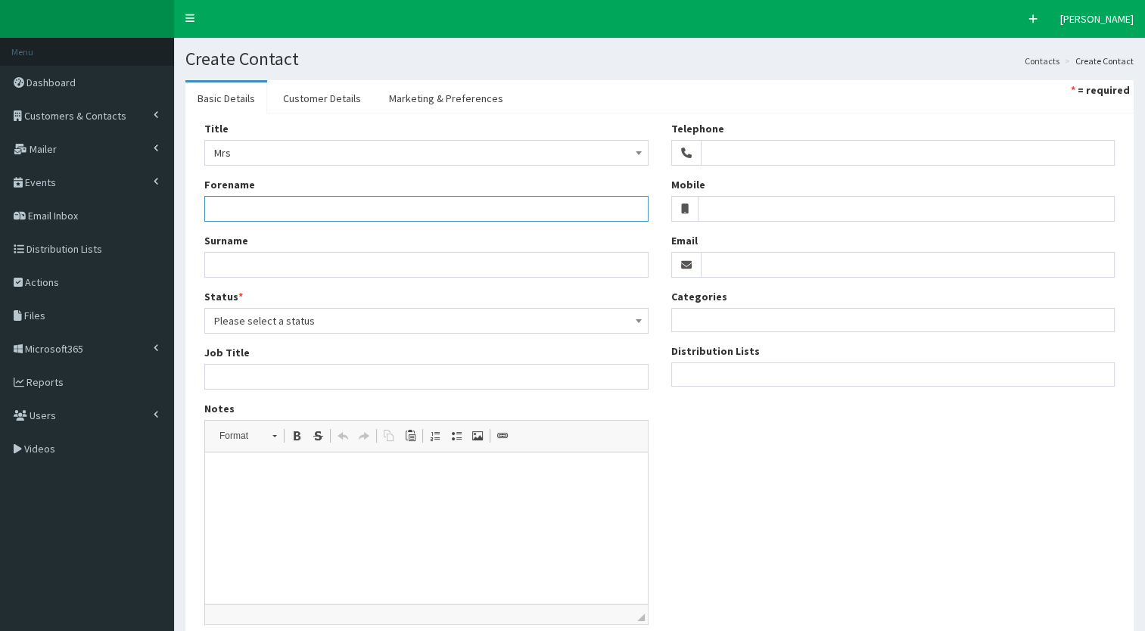
click at [238, 212] on input "Forename" at bounding box center [426, 209] width 444 height 26
type input "[PERSON_NAME]"
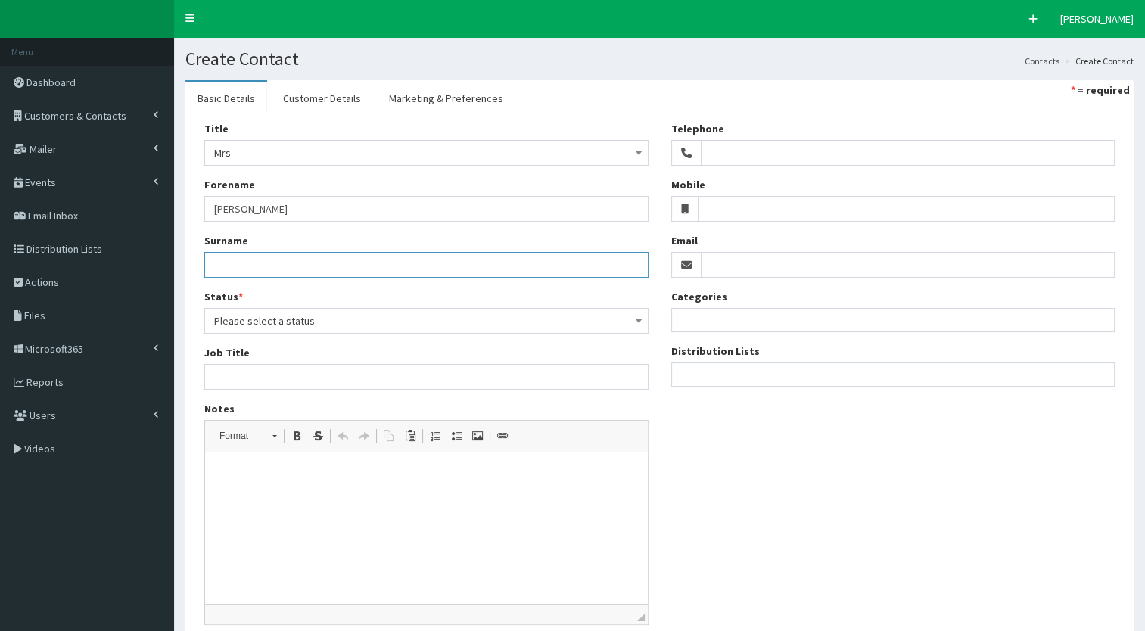
click at [251, 263] on input "Surname" at bounding box center [426, 265] width 444 height 26
click at [728, 259] on input "Email" at bounding box center [908, 265] width 415 height 26
paste input "[PERSON_NAME][EMAIL_ADDRESS][PERSON_NAME][DOMAIN_NAME]"
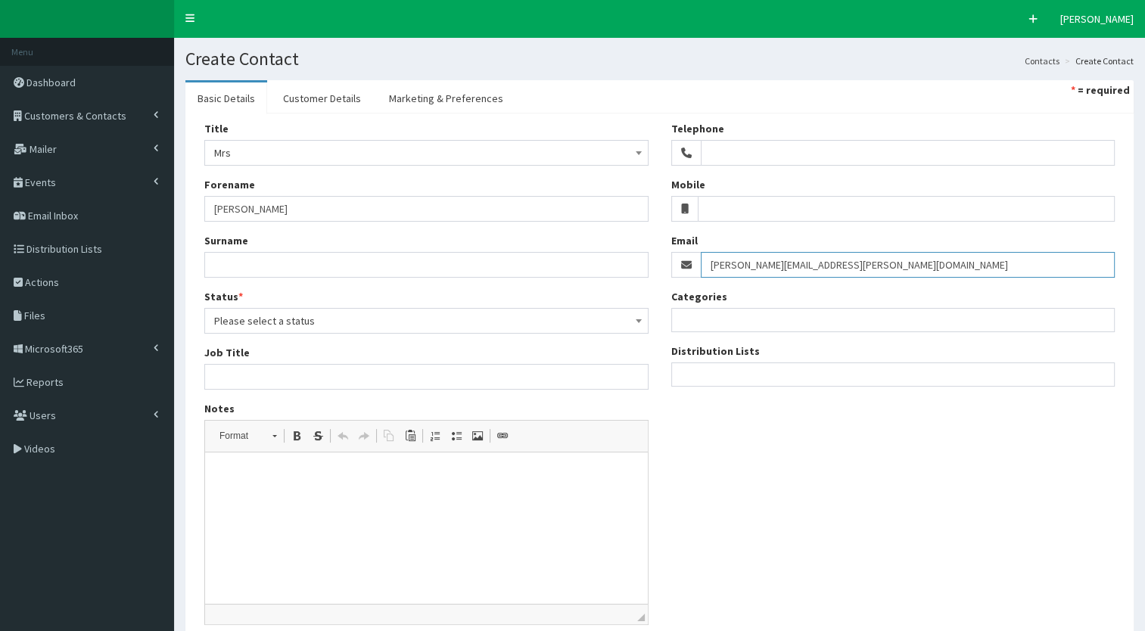
type input "[PERSON_NAME][EMAIL_ADDRESS][PERSON_NAME][DOMAIN_NAME]"
click at [236, 255] on input "Surname" at bounding box center [426, 265] width 444 height 26
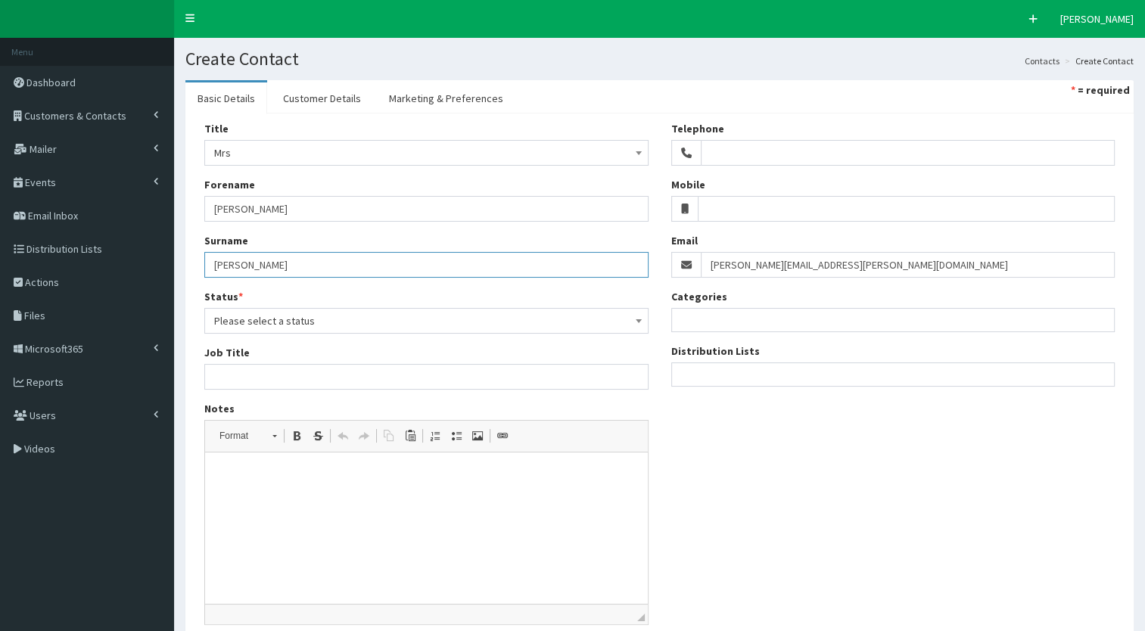
type input "[PERSON_NAME]"
click at [291, 306] on div "Status * Please select a status Active Left Organisation Retired Deceased Bounc…" at bounding box center [426, 311] width 444 height 45
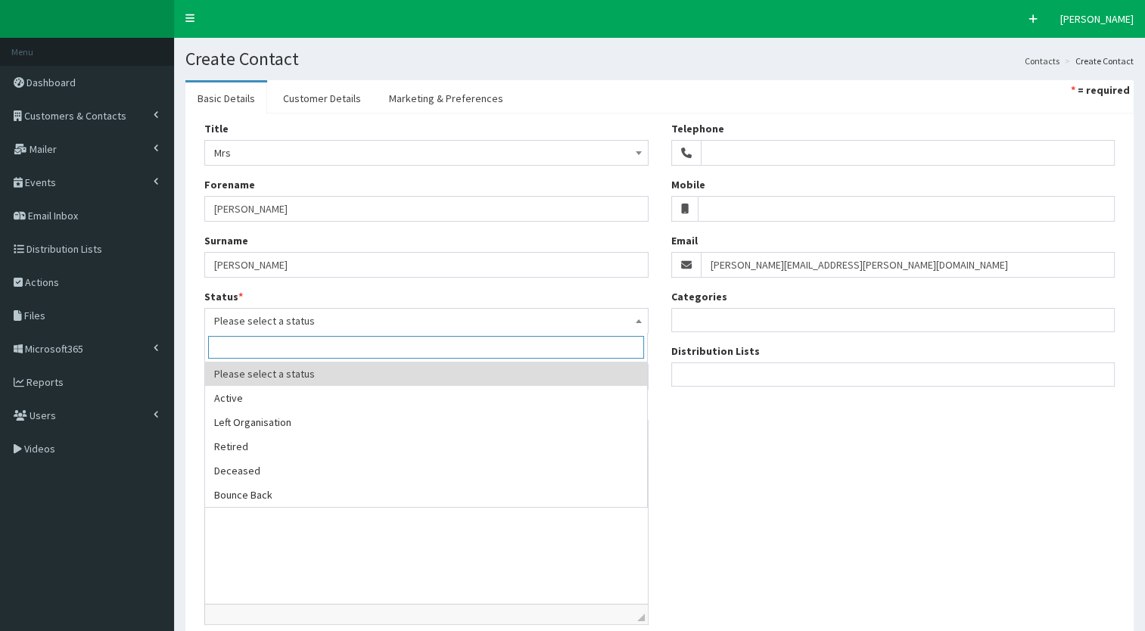
click at [272, 316] on span "Please select a status" at bounding box center [426, 320] width 425 height 21
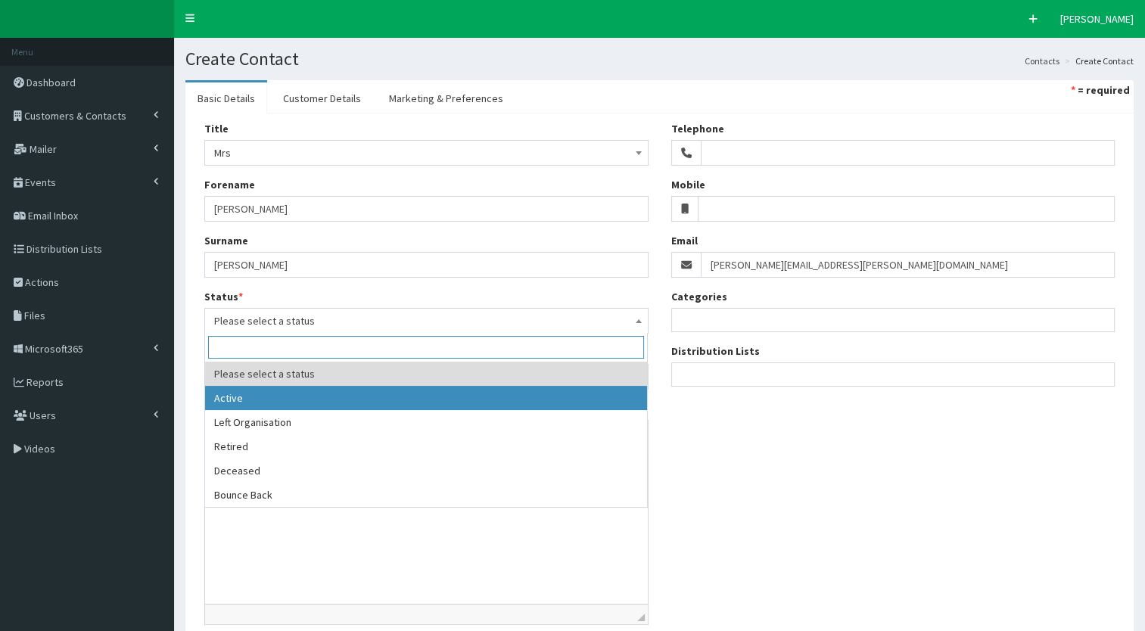
select select "1"
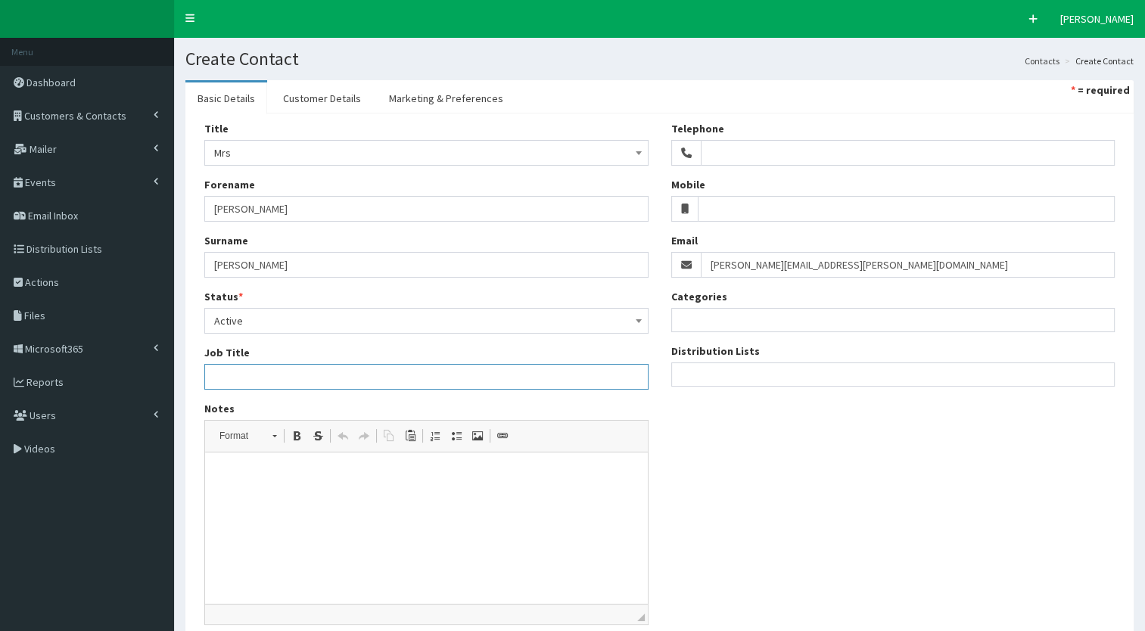
click at [261, 382] on input "Job Title" at bounding box center [426, 377] width 444 height 26
paste input "Director"
type input "Director"
click at [311, 356] on div "Job Title Director" at bounding box center [426, 367] width 444 height 45
click at [358, 101] on link "Customer Details" at bounding box center [322, 99] width 102 height 32
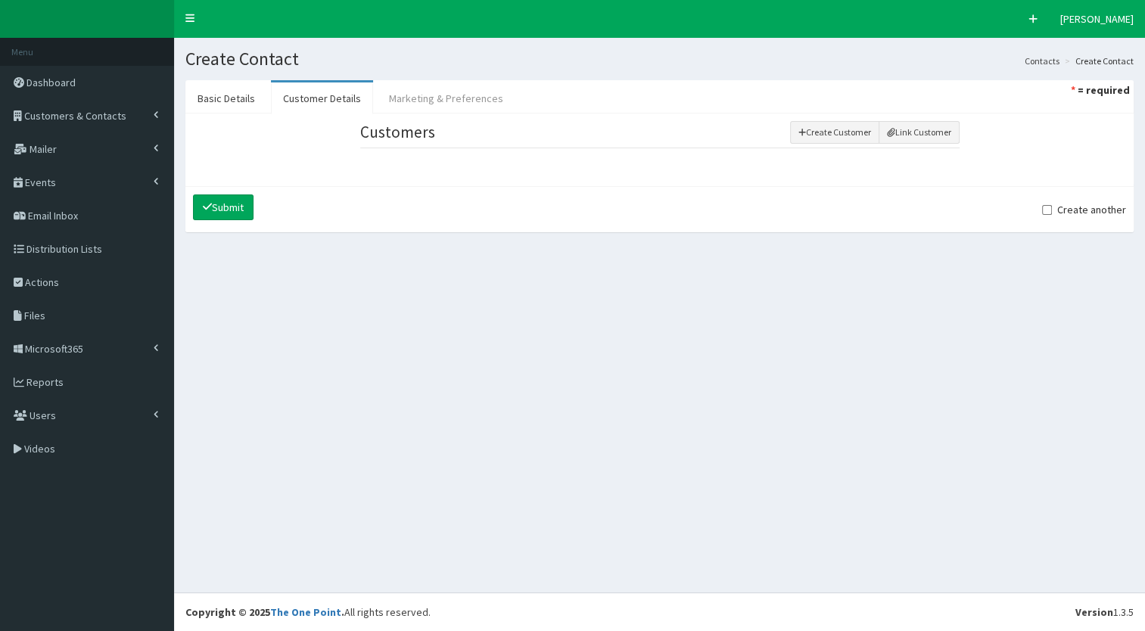
click at [413, 100] on link "Marketing & Preferences" at bounding box center [446, 99] width 139 height 32
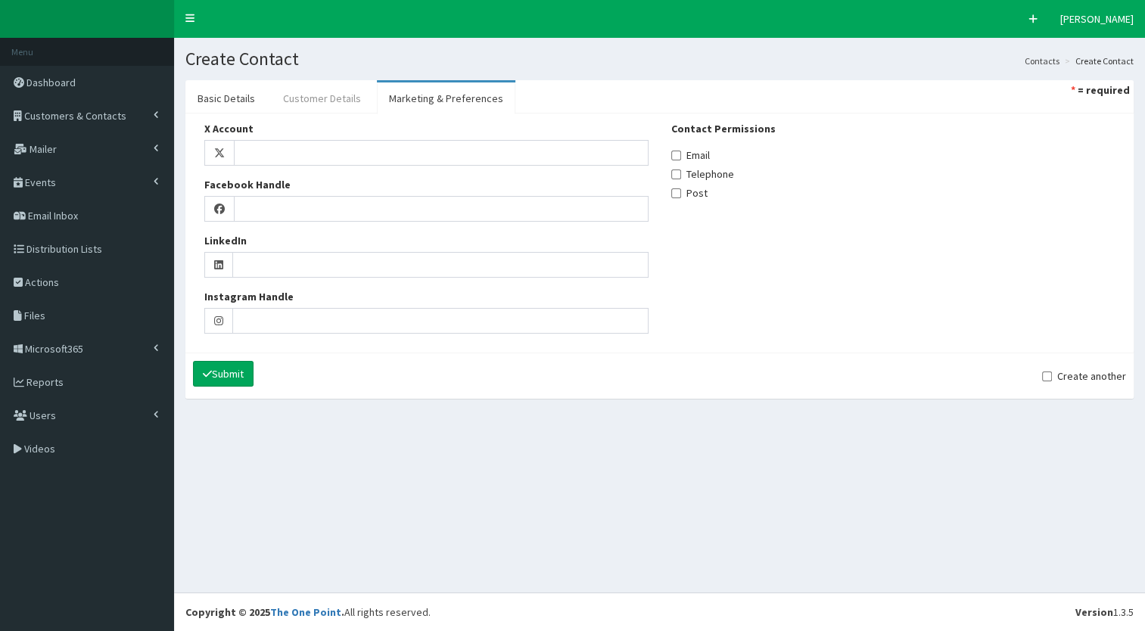
click at [315, 83] on link "Customer Details" at bounding box center [322, 99] width 102 height 32
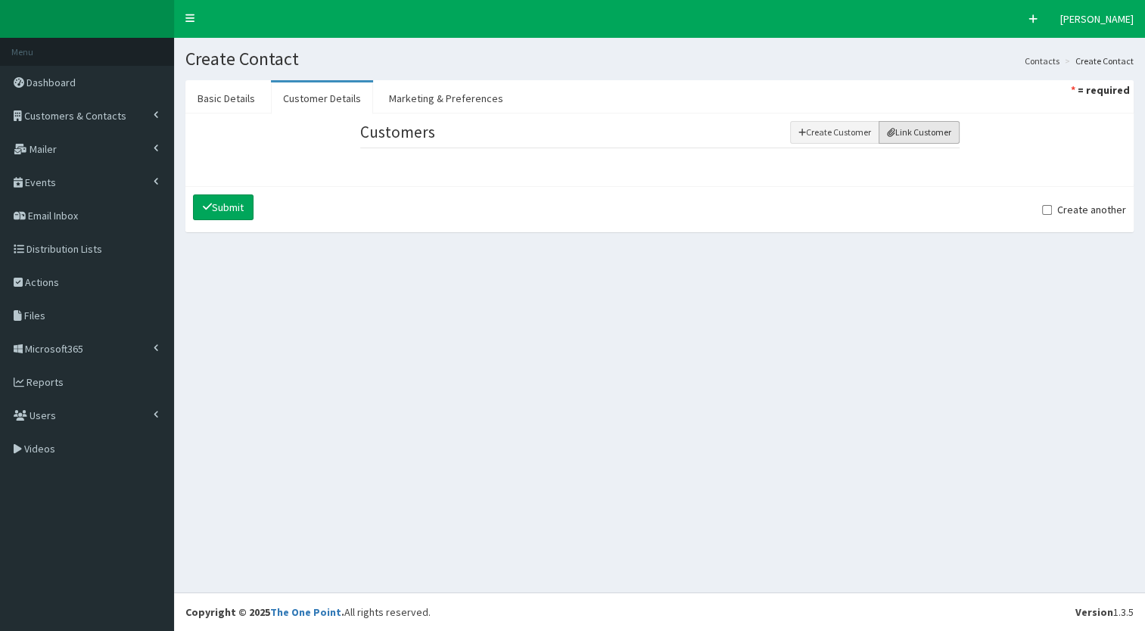
click at [900, 129] on button "Link Customer" at bounding box center [919, 132] width 81 height 23
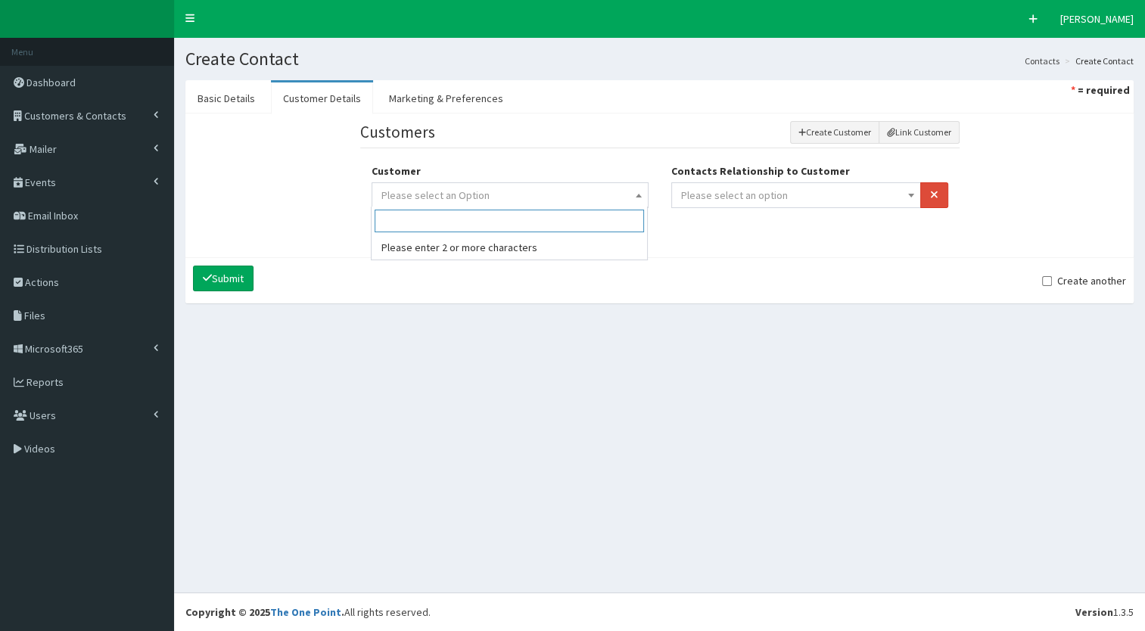
click at [491, 182] on span "Please select an Option" at bounding box center [510, 195] width 277 height 26
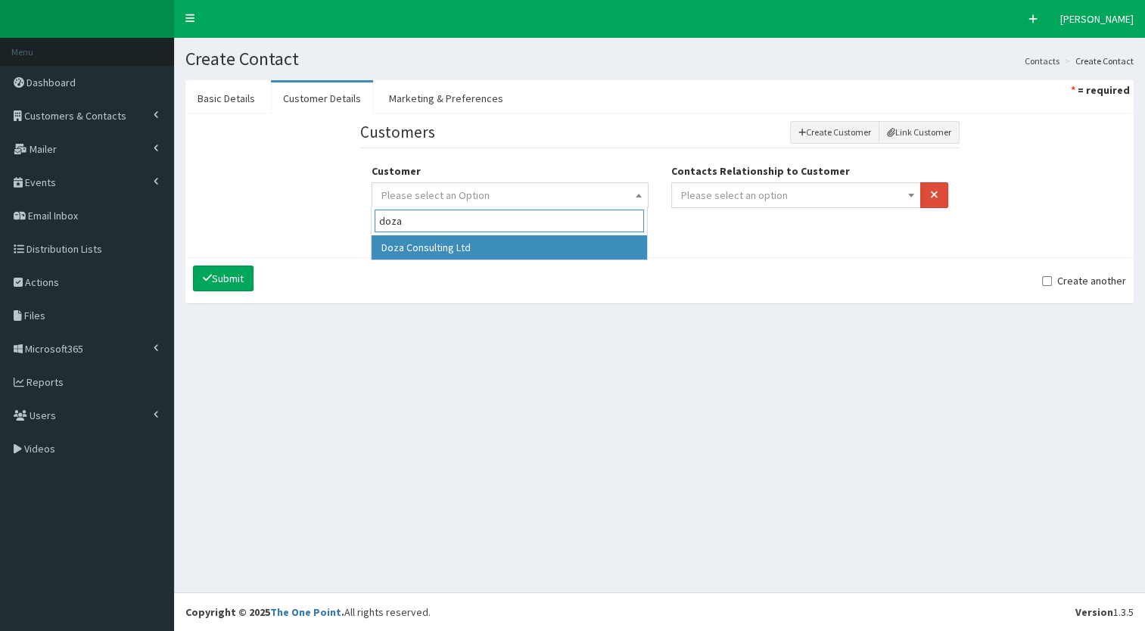
type input "doza"
select select "49270"
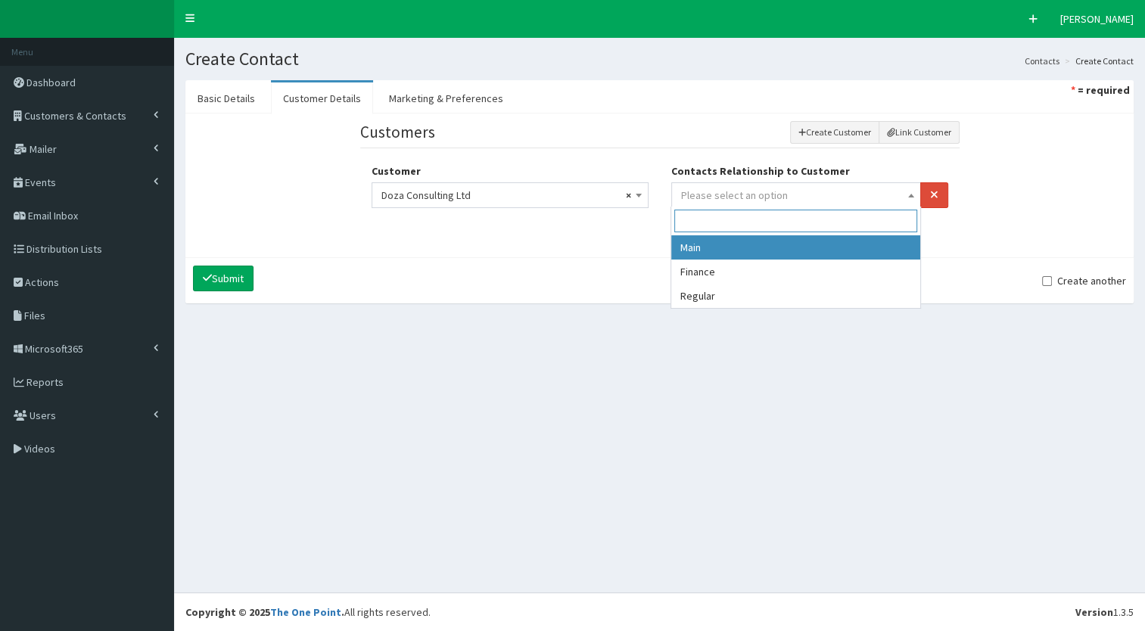
click at [747, 198] on span "Please select an option" at bounding box center [734, 196] width 107 height 14
select select "1"
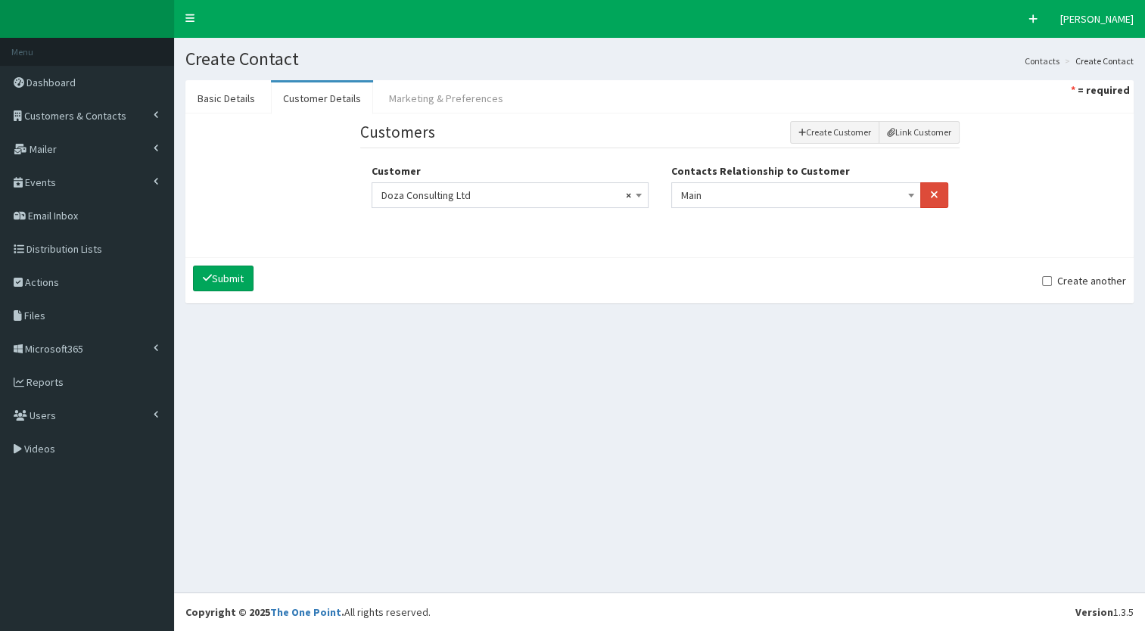
click at [411, 104] on link "Marketing & Preferences" at bounding box center [446, 99] width 139 height 32
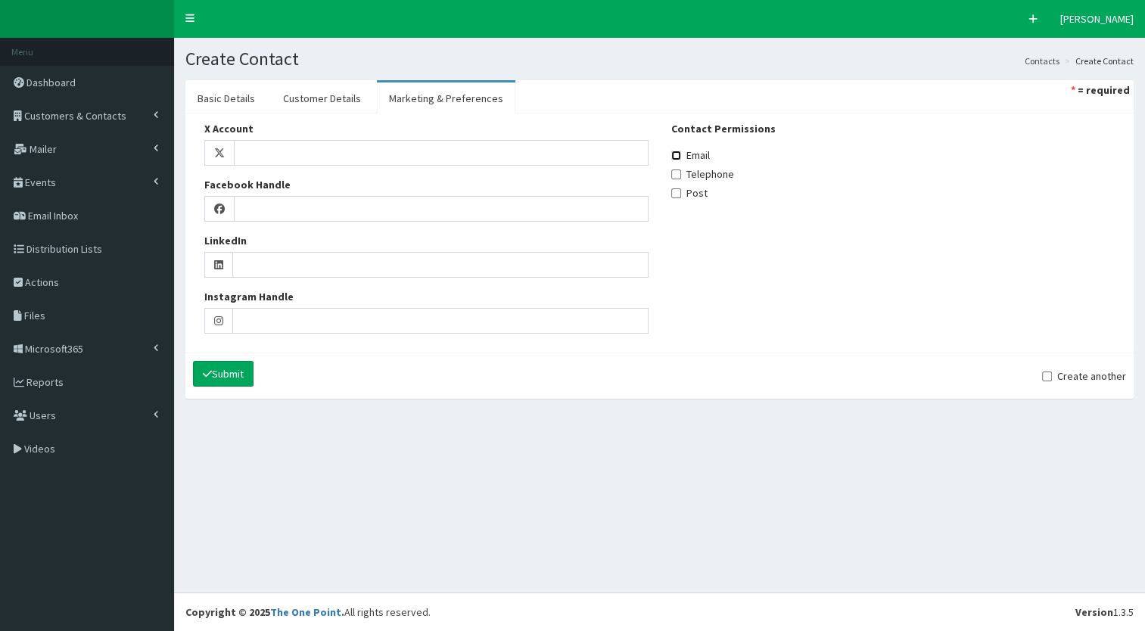
click at [678, 157] on input "Email" at bounding box center [677, 156] width 10 height 10
checkbox input "true"
click at [236, 87] on link "Basic Details" at bounding box center [226, 99] width 82 height 32
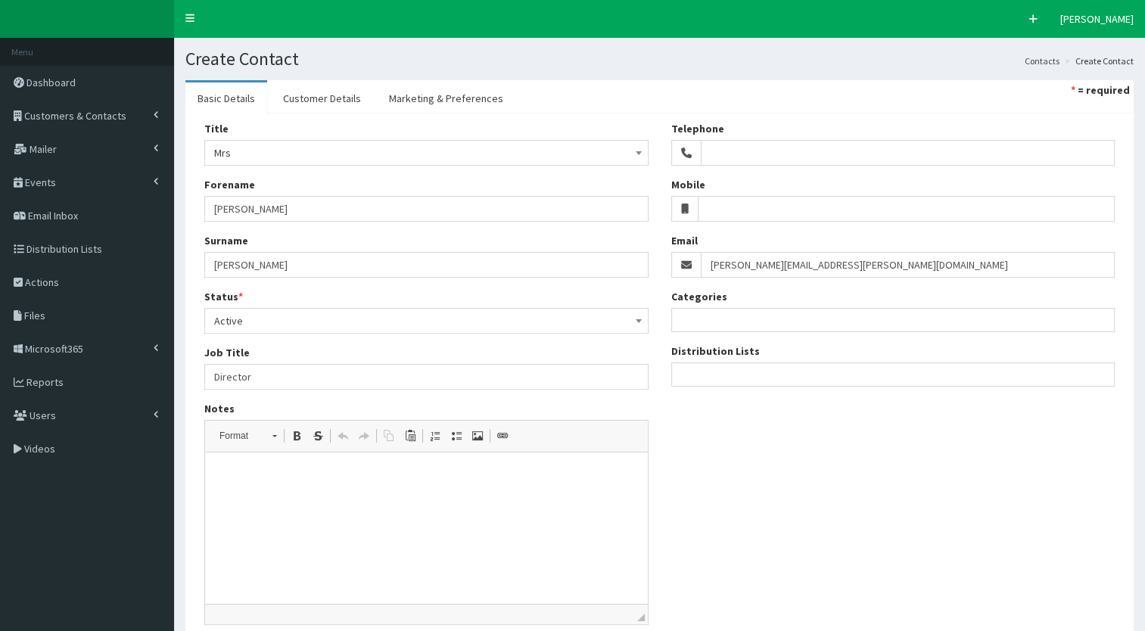
scroll to position [123, 0]
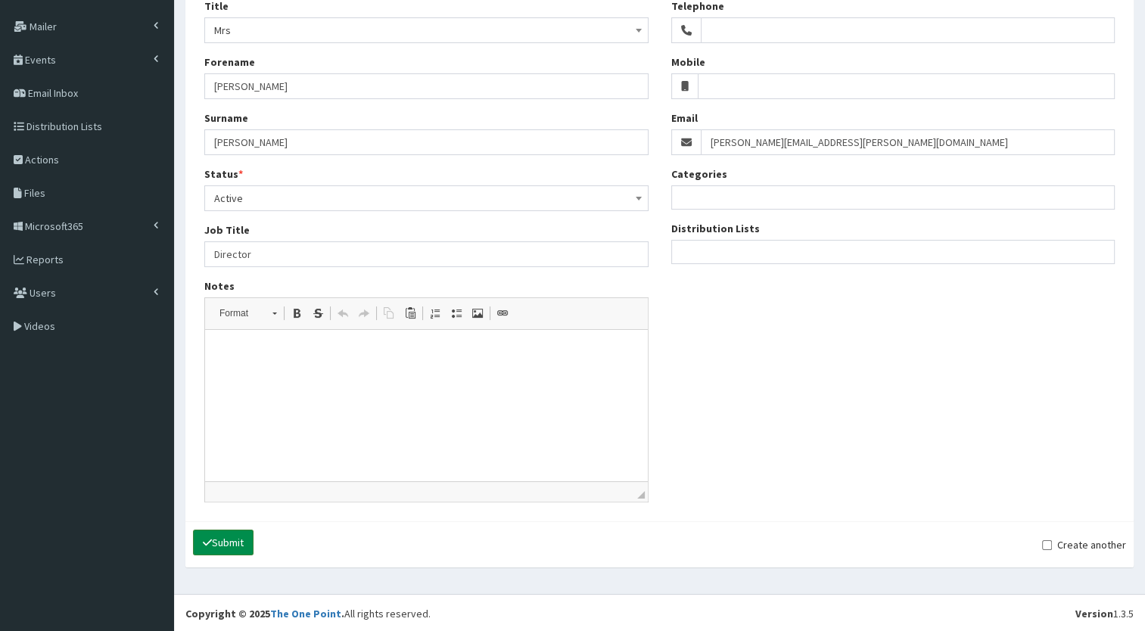
click at [231, 542] on button "Submit" at bounding box center [223, 543] width 61 height 26
click at [329, 374] on html at bounding box center [426, 353] width 443 height 46
